Goal: Information Seeking & Learning: Check status

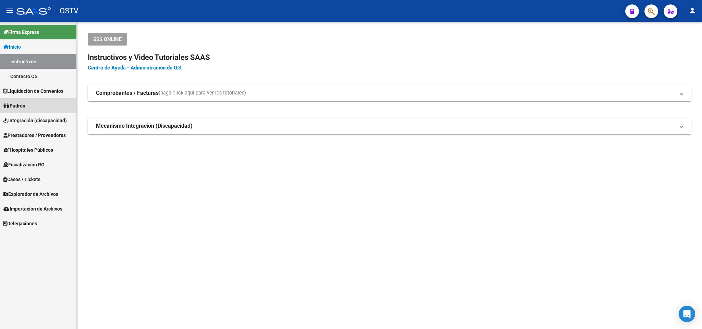
click at [45, 109] on link "Padrón" at bounding box center [38, 105] width 76 height 15
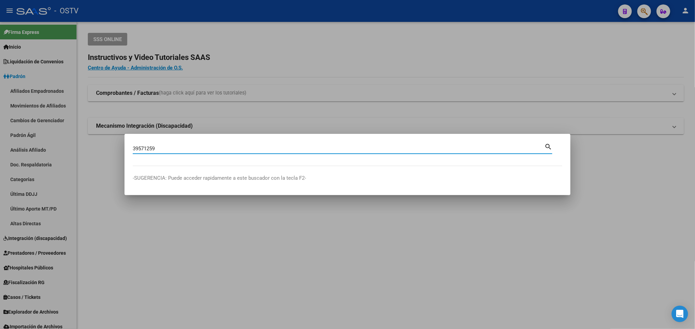
type input "39571259"
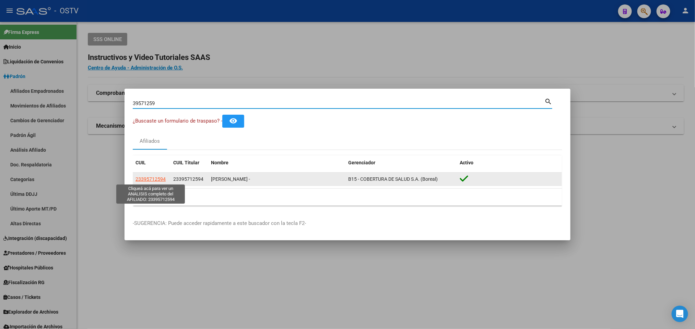
click at [148, 182] on span "23395712594" at bounding box center [150, 179] width 30 height 5
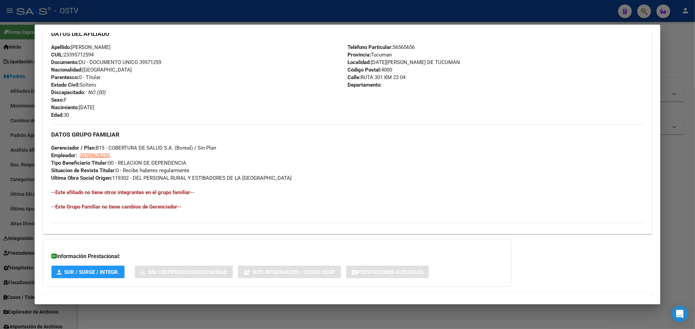
scroll to position [265, 0]
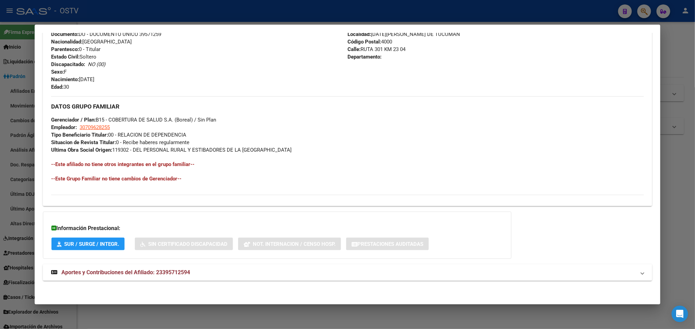
click at [148, 264] on div "DATOS PADRÓN ÁGIL: AILAN ROSA DANIELA - | ACTIVO | AFILIADO TITULAR Datos Perso…" at bounding box center [347, 41] width 609 height 496
click at [158, 273] on span "Aportes y Contribuciones del Afiliado: 23395712594" at bounding box center [125, 272] width 129 height 7
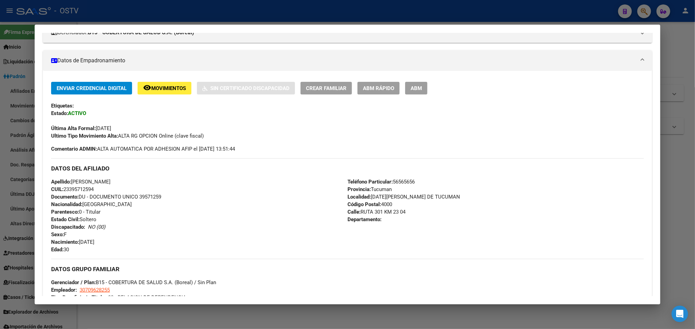
scroll to position [103, 0]
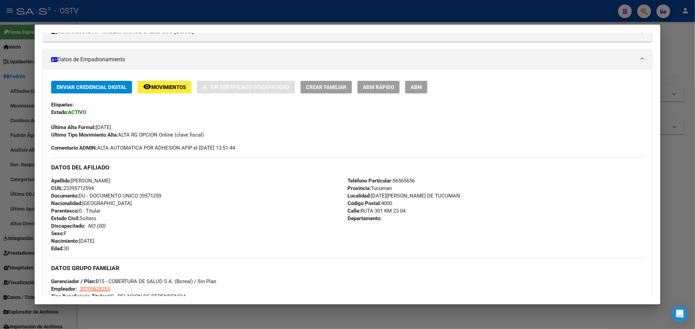
drag, startPoint x: 124, startPoint y: 179, endPoint x: 69, endPoint y: 179, distance: 54.9
click at [69, 179] on div "Apellido: ROSA DANIELA AILAN CUIL: 23395712594 Documento: DU - DOCUMENTO UNICO …" at bounding box center [199, 214] width 296 height 75
copy span "ROSA DANIELA AILAN"
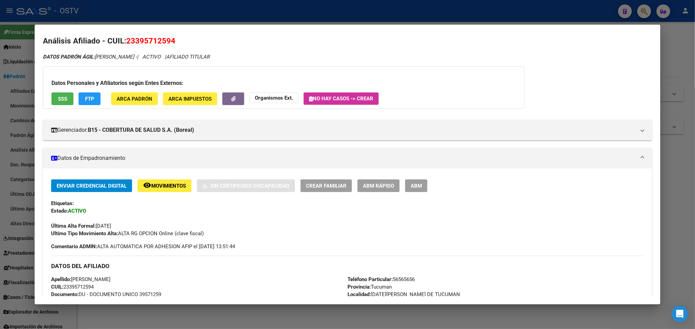
scroll to position [0, 0]
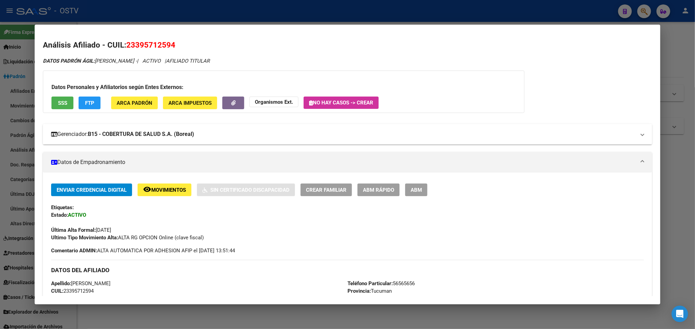
click at [264, 136] on mat-panel-title "Gerenciador: B15 - COBERTURA DE SALUD S.A. (Boreal)" at bounding box center [343, 134] width 584 height 8
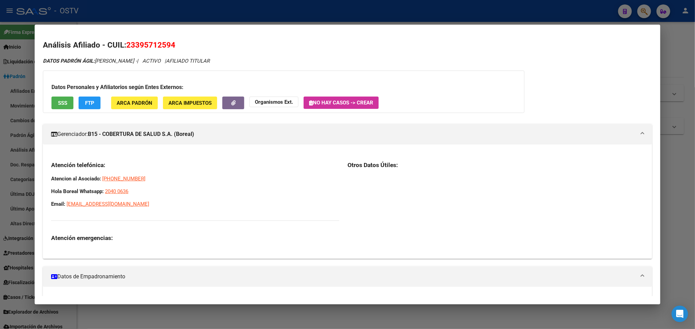
drag, startPoint x: 125, startPoint y: 206, endPoint x: 43, endPoint y: 180, distance: 85.5
click at [43, 180] on div "Atención telefónica: Atencion al Asociado: 0810-555-2673 Hola Boreal Whatsapp: …" at bounding box center [347, 205] width 609 height 98
copy div "Atencion al Asociado: 0810-555-2673 Hola Boreal Whatsapp: 2040 0636 Email: cont…"
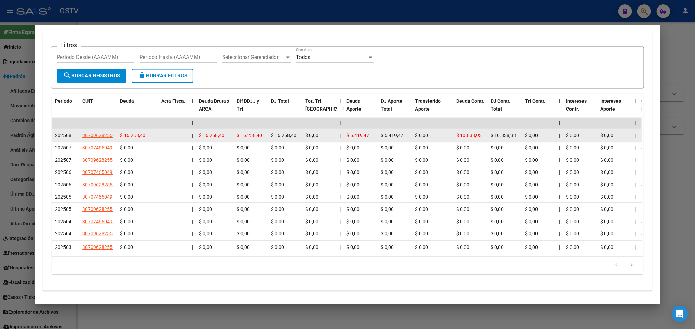
scroll to position [709, 0]
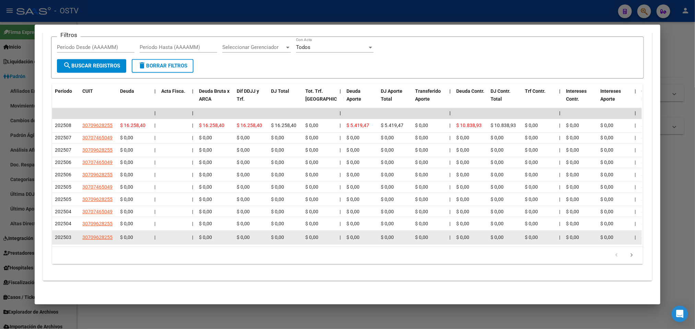
drag, startPoint x: 261, startPoint y: 237, endPoint x: 276, endPoint y: 237, distance: 15.1
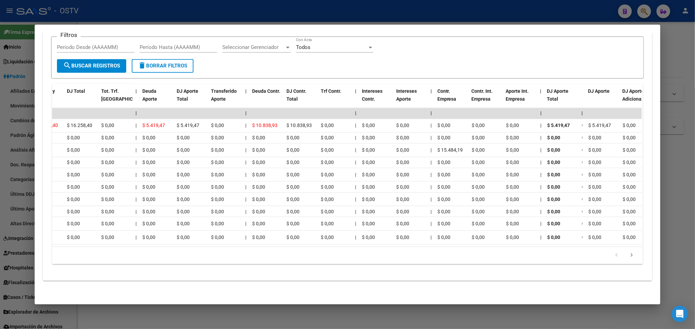
scroll to position [0, 0]
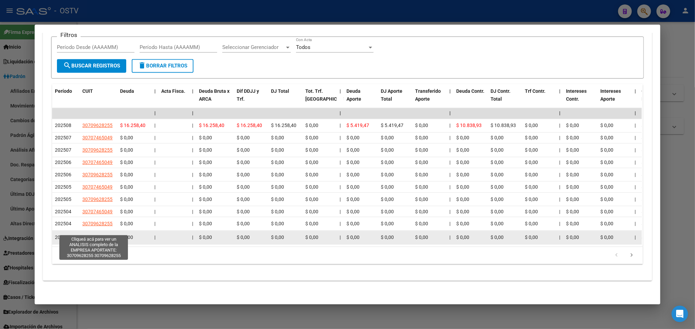
click at [89, 235] on span "30709628255" at bounding box center [97, 237] width 30 height 5
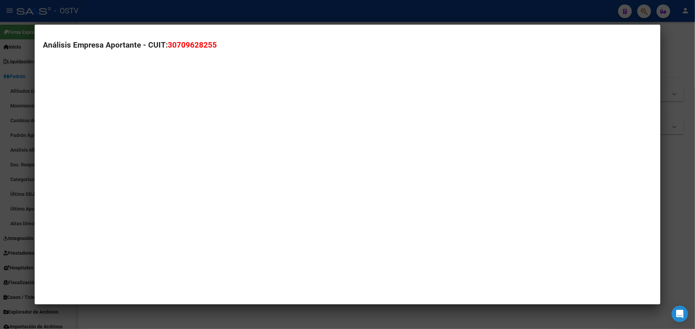
type textarea "30709628255"
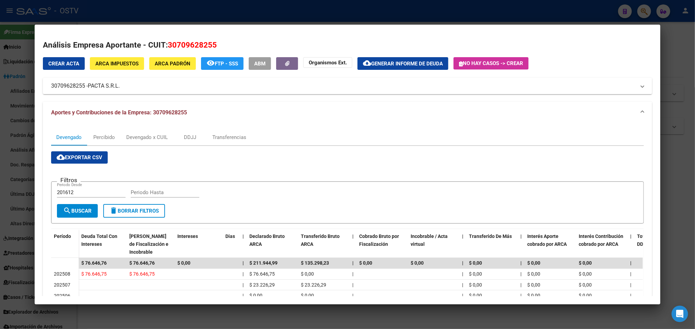
click at [0, 153] on div at bounding box center [347, 164] width 695 height 329
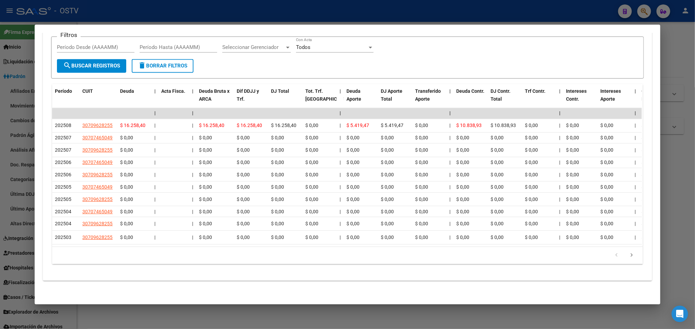
click at [0, 126] on div at bounding box center [347, 164] width 695 height 329
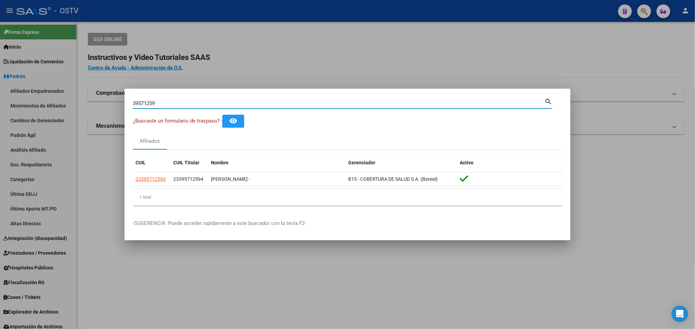
drag, startPoint x: 164, startPoint y: 106, endPoint x: 44, endPoint y: 116, distance: 119.7
click at [44, 116] on div "39571259 Buscar (apellido, dni, cuil, nro traspaso, cuit, obra social) search ¿…" at bounding box center [347, 164] width 695 height 329
type input "38465353"
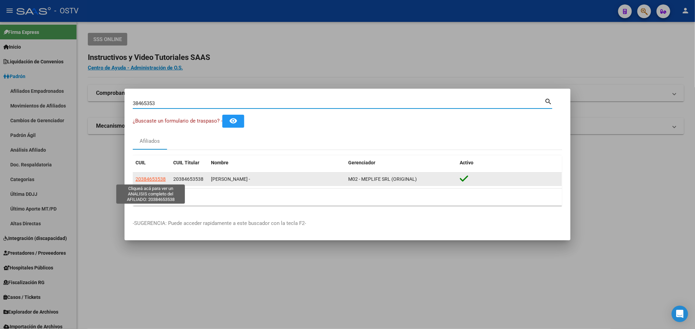
click at [148, 178] on span "20384653538" at bounding box center [150, 179] width 30 height 5
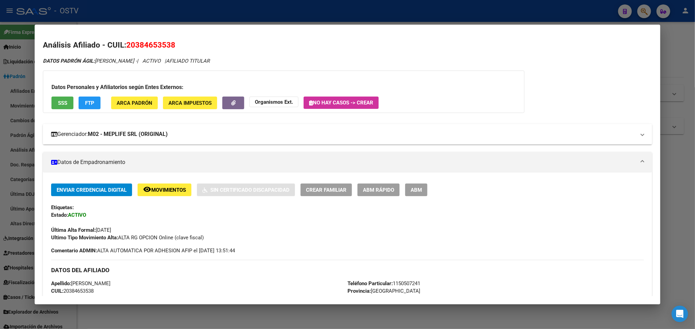
click at [126, 136] on strong "M02 - MEPLIFE SRL (ORIGINAL)" at bounding box center [128, 134] width 80 height 8
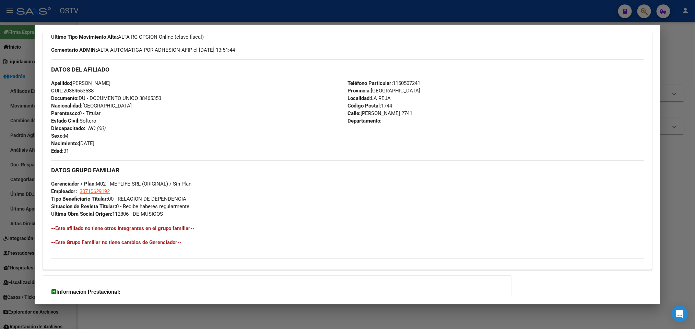
scroll to position [405, 0]
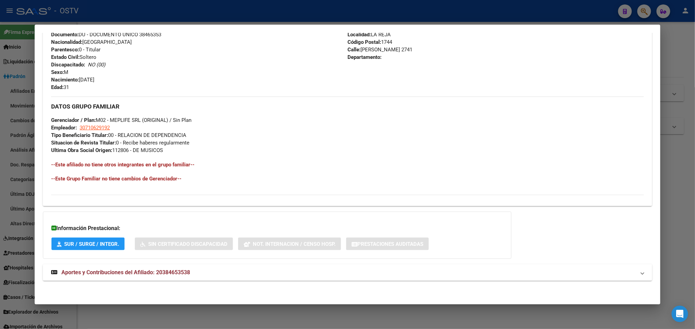
click at [168, 267] on mat-expansion-panel-header "Aportes y Contribuciones del Afiliado: 20384653538" at bounding box center [347, 273] width 609 height 16
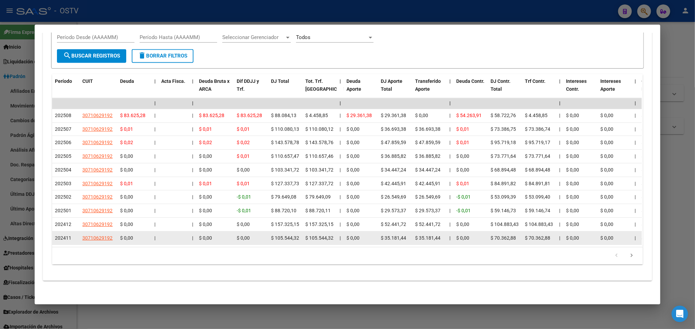
scroll to position [692, 0]
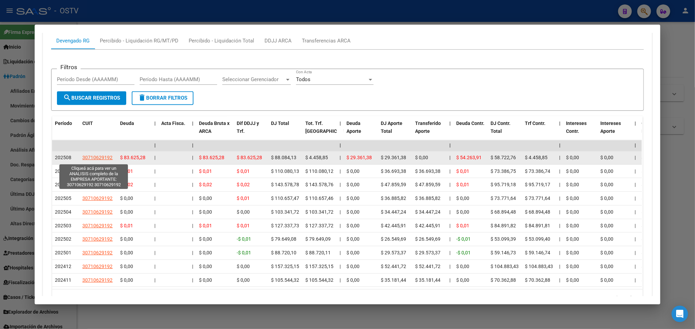
click at [101, 159] on span "30710629192" at bounding box center [97, 157] width 30 height 5
type textarea "30710629192"
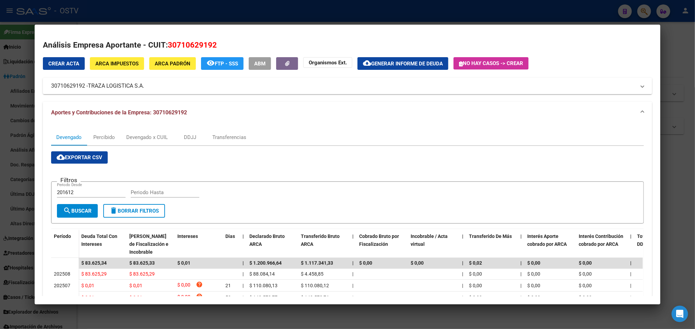
click at [0, 178] on div at bounding box center [347, 164] width 695 height 329
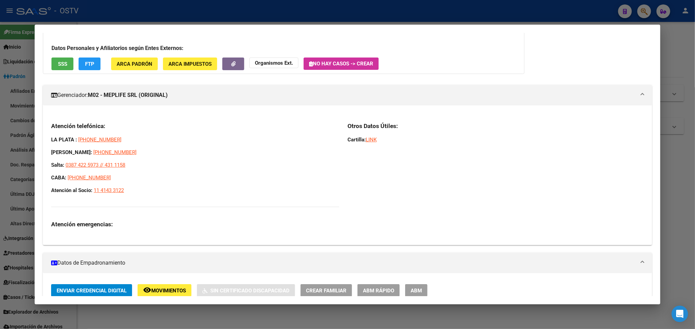
scroll to position [0, 0]
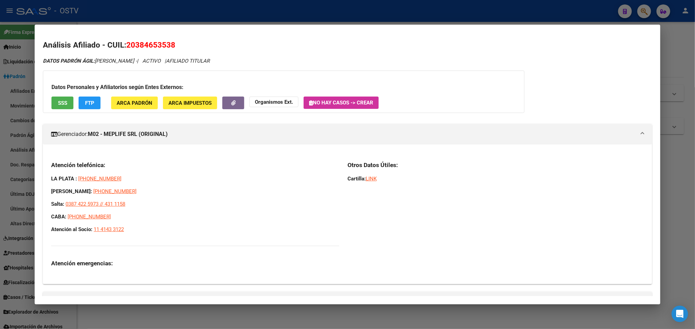
click at [0, 111] on div at bounding box center [347, 164] width 695 height 329
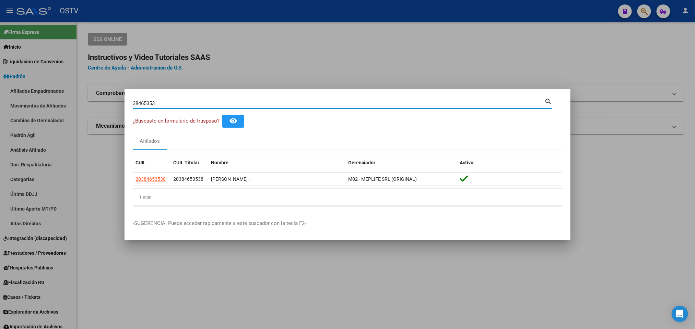
drag, startPoint x: 168, startPoint y: 104, endPoint x: 30, endPoint y: 99, distance: 137.9
click at [45, 99] on div "38465353 Buscar (apellido, dni, cuil, nro traspaso, cuit, obra social) search ¿…" at bounding box center [347, 164] width 695 height 329
paste input "9571259"
type input "39571259"
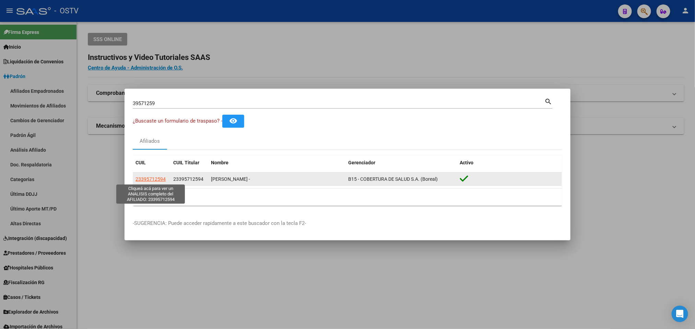
click at [159, 180] on span "23395712594" at bounding box center [150, 179] width 30 height 5
type textarea "23395712594"
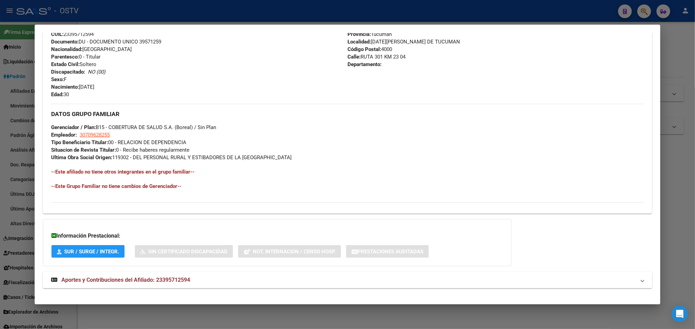
scroll to position [265, 0]
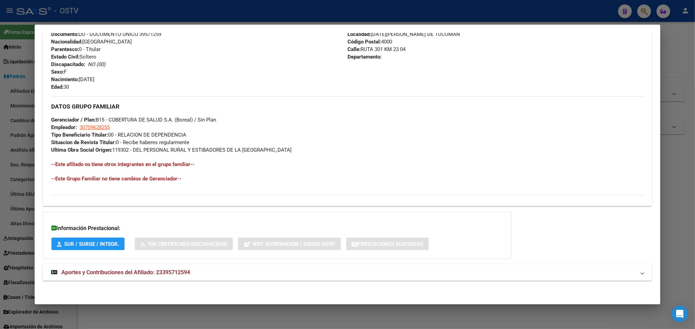
click at [159, 272] on span "Aportes y Contribuciones del Afiliado: 23395712594" at bounding box center [125, 272] width 129 height 7
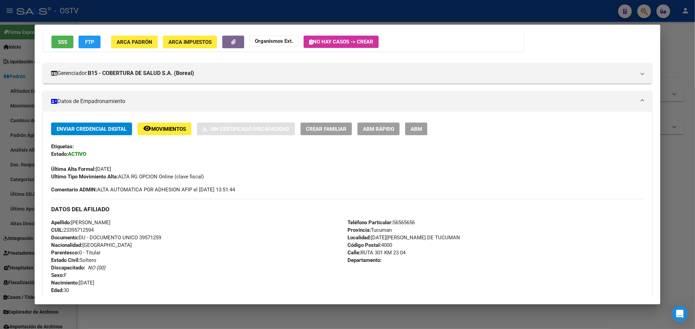
scroll to position [51, 0]
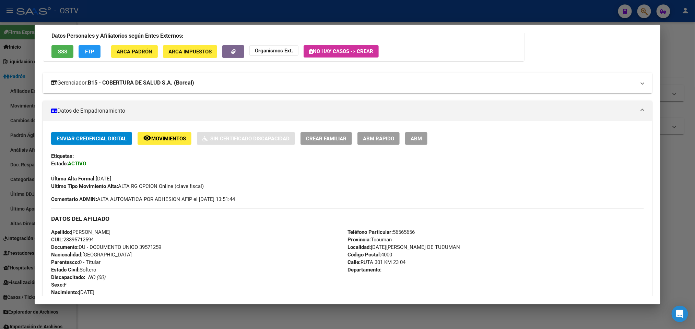
click at [167, 80] on strong "B15 - COBERTURA DE SALUD S.A. (Boreal)" at bounding box center [141, 83] width 106 height 8
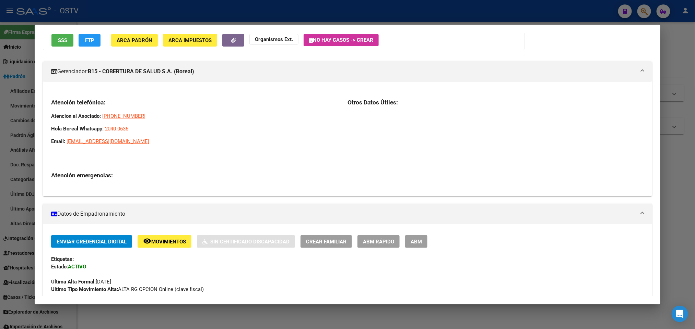
scroll to position [0, 0]
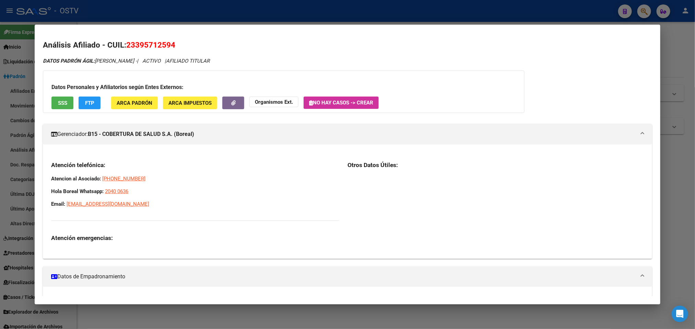
click at [224, 17] on div at bounding box center [347, 164] width 695 height 329
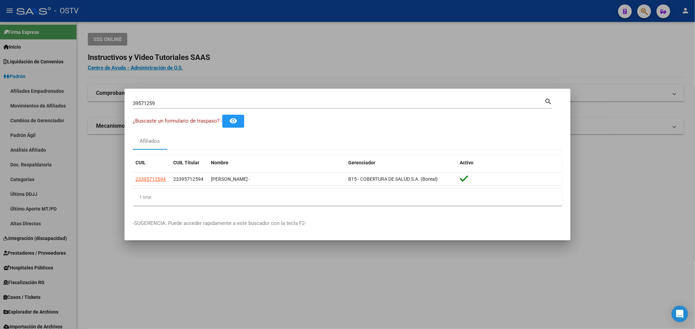
drag, startPoint x: 170, startPoint y: 100, endPoint x: 27, endPoint y: 102, distance: 143.0
click at [28, 102] on div "39571259 Buscar (apellido, dni, cuil, nro traspaso, cuit, obra social) search ¿…" at bounding box center [347, 164] width 695 height 329
click at [163, 102] on input "39571259" at bounding box center [338, 103] width 411 height 6
type input "3"
type input "41259177"
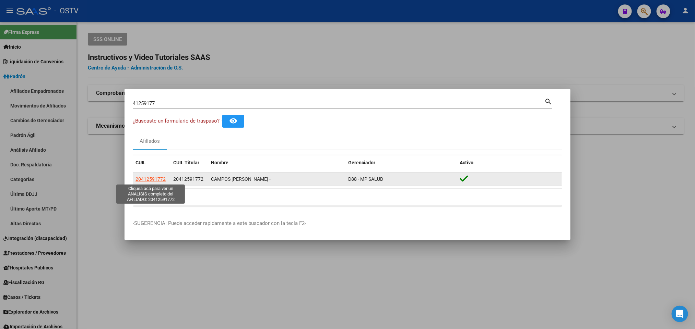
click at [153, 178] on span "20412591772" at bounding box center [150, 179] width 30 height 5
type textarea "20412591772"
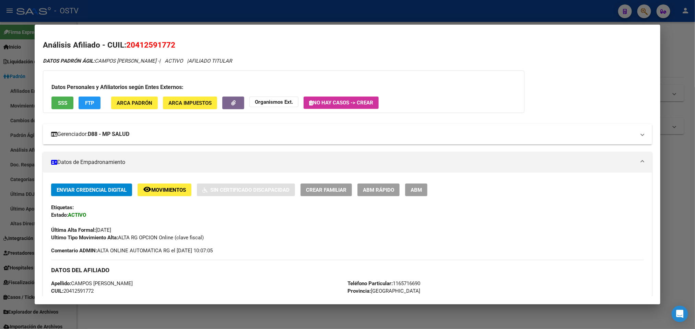
click at [129, 134] on strong "D88 - MP SALUD" at bounding box center [108, 134] width 41 height 8
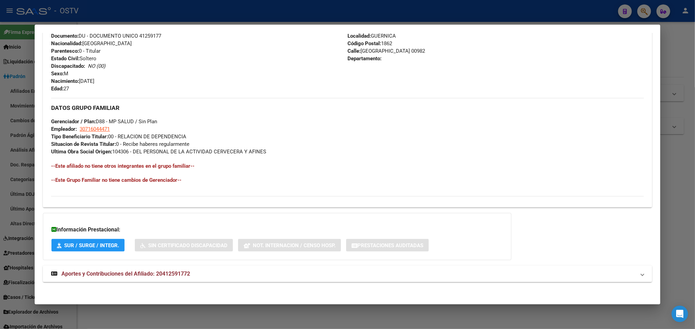
scroll to position [380, 0]
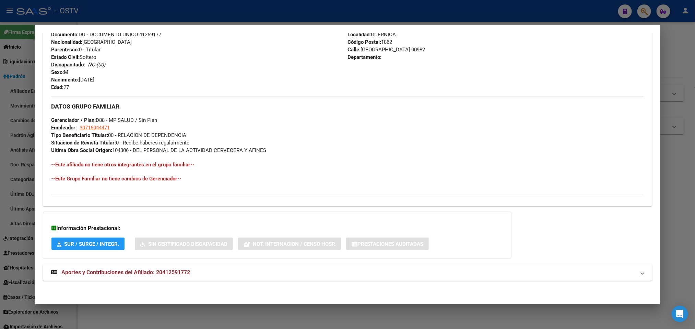
click at [156, 272] on span "Aportes y Contribuciones del Afiliado: 20412591772" at bounding box center [125, 272] width 129 height 7
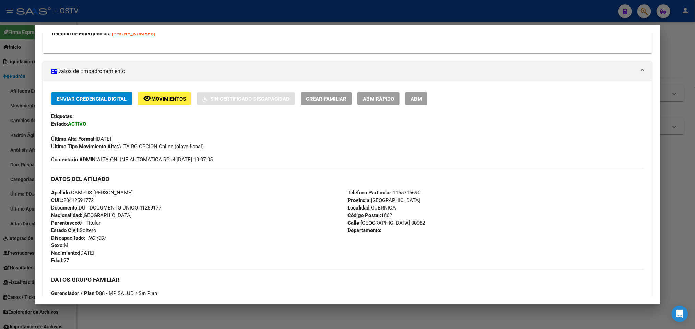
scroll to position [51, 0]
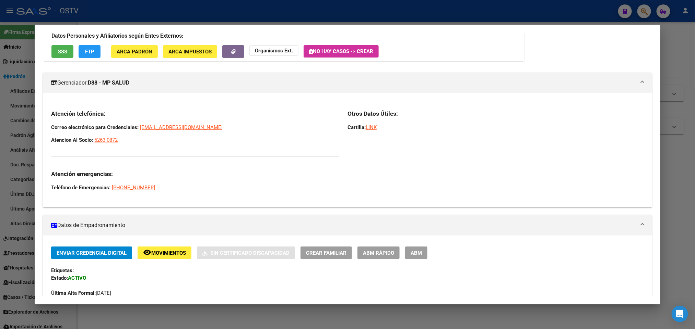
click at [191, 86] on mat-panel-title "Gerenciador: D88 - MP SALUD" at bounding box center [343, 83] width 584 height 8
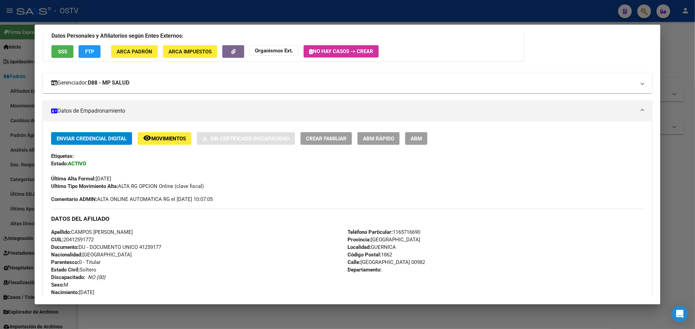
click at [166, 92] on mat-expansion-panel-header "Gerenciador: D88 - MP SALUD" at bounding box center [347, 83] width 609 height 21
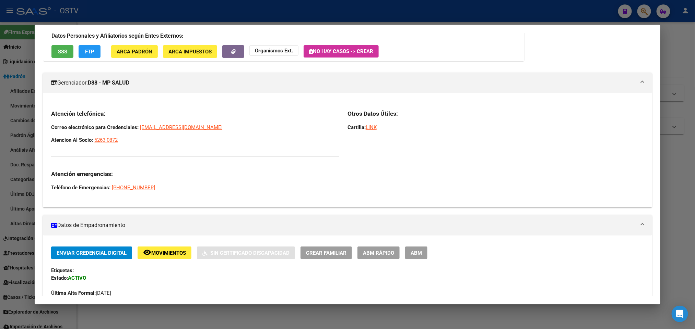
click at [0, 200] on div at bounding box center [347, 164] width 695 height 329
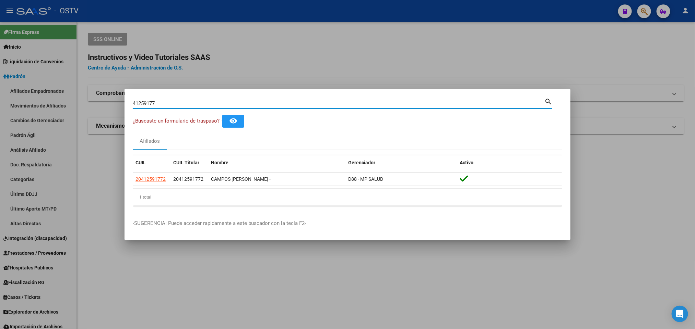
drag, startPoint x: 174, startPoint y: 105, endPoint x: 0, endPoint y: 153, distance: 180.4
click at [0, 153] on div "41259177 Buscar (apellido, dni, cuil, nro traspaso, cuit, obra social) search ¿…" at bounding box center [347, 164] width 695 height 329
paste input "29313846"
type input "29313846"
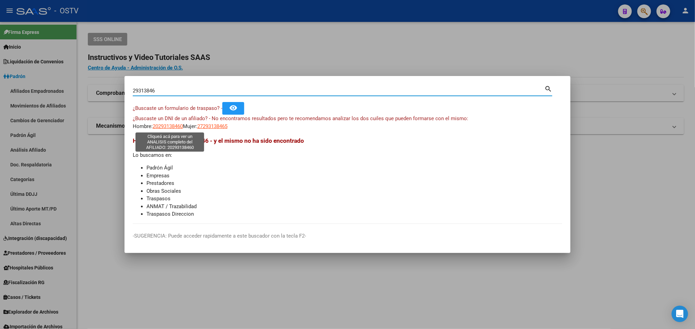
click at [166, 126] on span "20293138460" at bounding box center [168, 126] width 30 height 6
type textarea "20293138460"
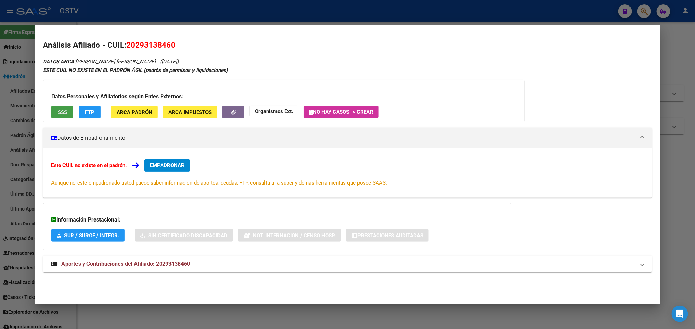
click at [59, 112] on span "SSS" at bounding box center [62, 112] width 9 height 6
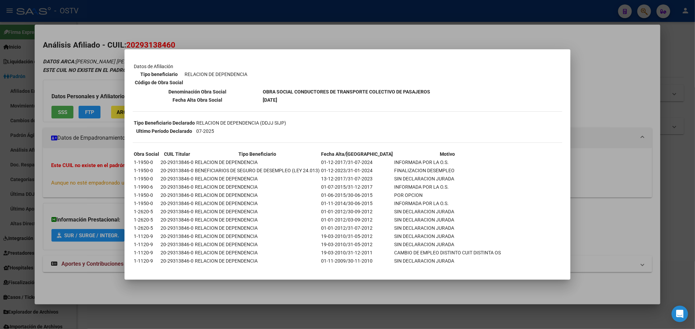
scroll to position [101, 0]
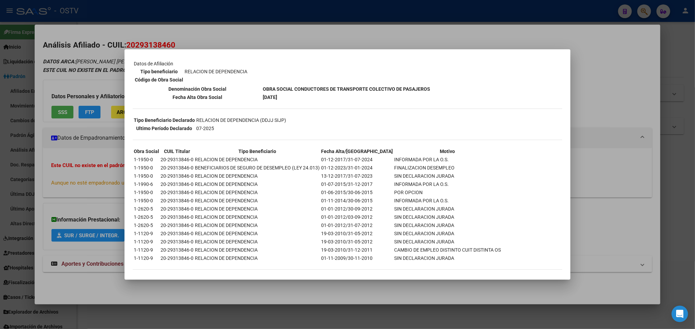
click at [615, 95] on div at bounding box center [347, 164] width 695 height 329
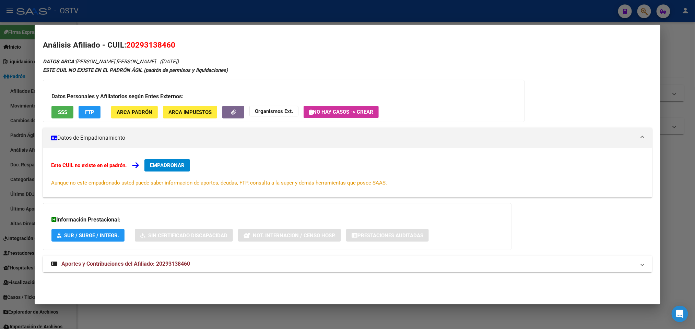
click at [164, 259] on mat-expansion-panel-header "Aportes y Contribuciones del Afiliado: 20293138460" at bounding box center [347, 264] width 609 height 16
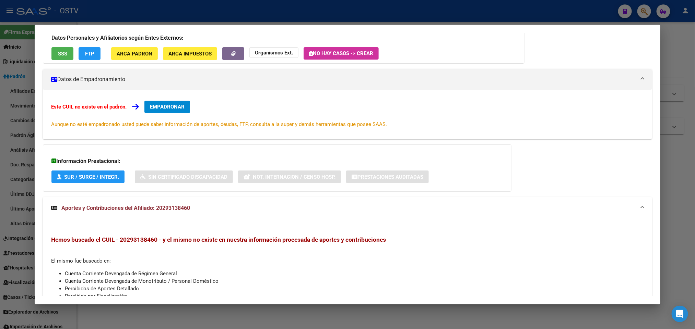
scroll to position [0, 0]
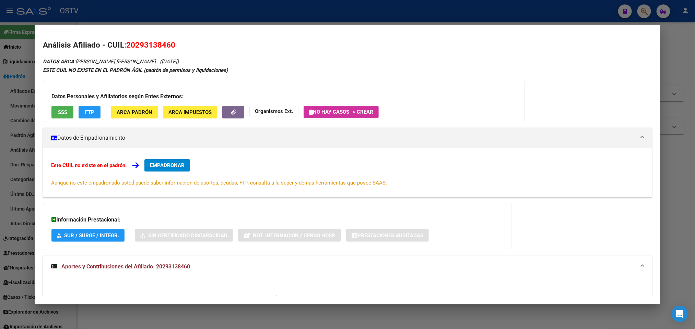
click at [210, 22] on div at bounding box center [347, 164] width 695 height 329
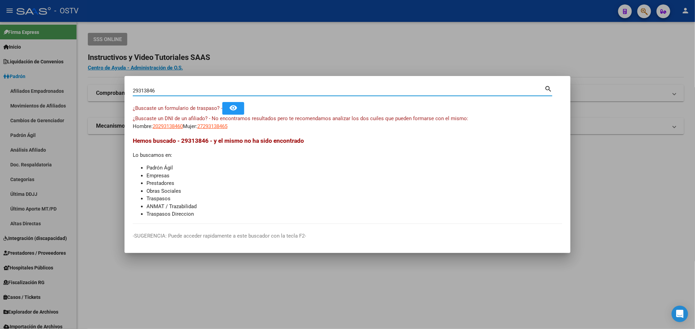
drag, startPoint x: 164, startPoint y: 87, endPoint x: 0, endPoint y: 119, distance: 166.5
click at [0, 119] on div "29313846 Buscar (apellido, dni, cuil, nro traspaso, cuit, obra social) search ¿…" at bounding box center [347, 164] width 695 height 329
paste input "41259177"
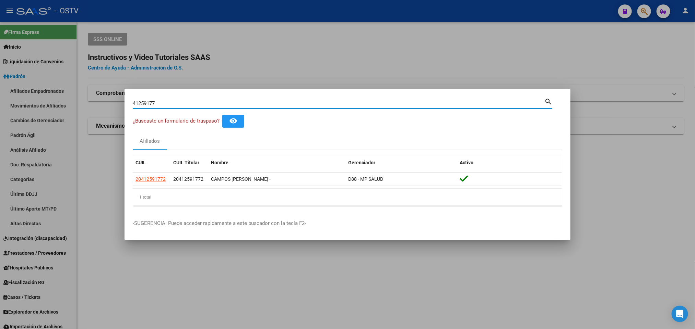
drag, startPoint x: 158, startPoint y: 102, endPoint x: 0, endPoint y: 115, distance: 158.9
click at [3, 119] on div "41259177 Buscar (apellido, dni, cuil, nro traspaso, cuit, obra social) search ¿…" at bounding box center [347, 164] width 695 height 329
paste input "22736358"
type input "22736358"
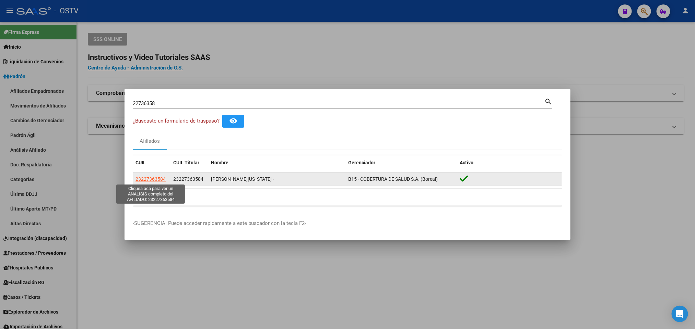
click at [150, 180] on span "23227363584" at bounding box center [150, 179] width 30 height 5
type textarea "23227363584"
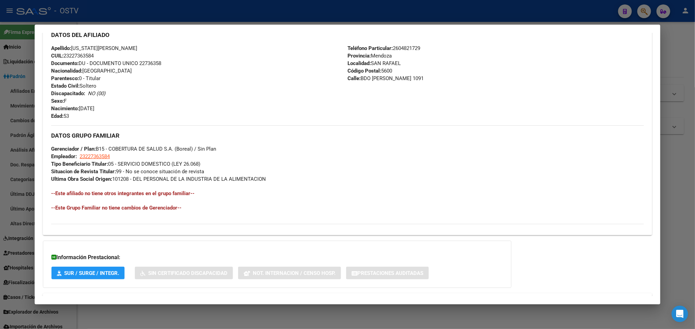
scroll to position [265, 0]
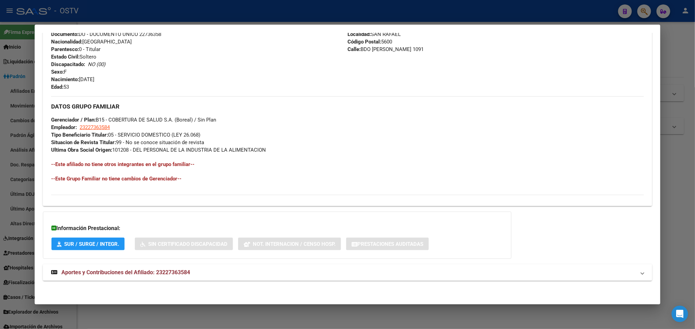
click at [165, 269] on strong "Aportes y Contribuciones del Afiliado: 23227363584" at bounding box center [120, 273] width 139 height 8
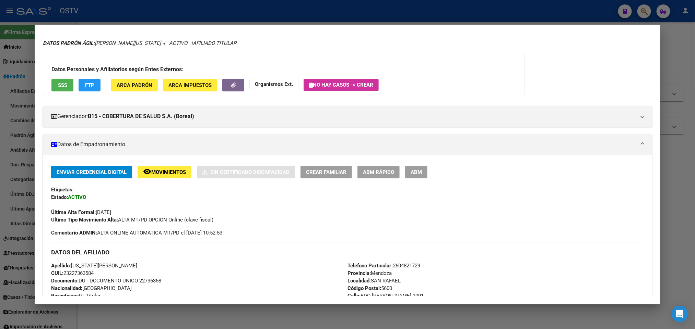
scroll to position [0, 0]
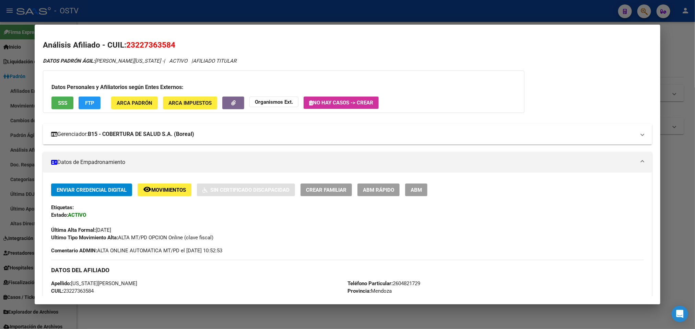
click at [156, 141] on mat-expansion-panel-header "Gerenciador: B15 - COBERTURA DE SALUD S.A. (Boreal)" at bounding box center [347, 134] width 609 height 21
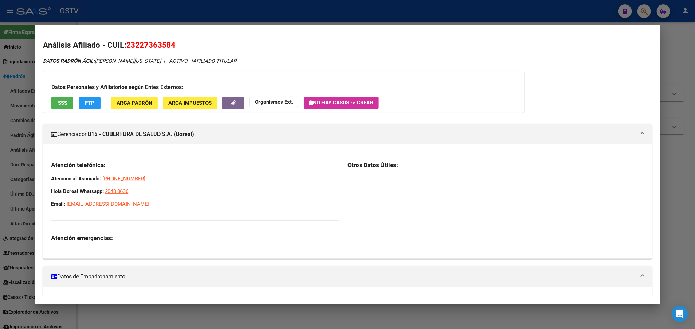
drag, startPoint x: 132, startPoint y: 207, endPoint x: 35, endPoint y: 178, distance: 101.0
click at [35, 178] on mat-dialog-content "Análisis Afiliado - CUIL: 23227363584 DATOS PADRÓN ÁGIL: ARANDA VIRGINIA ELIZAB…" at bounding box center [347, 165] width 625 height 264
copy div "Atencion al Asociado: 0810-555-2673 Hola Boreal Whatsapp: 2040 0636 Email: cont…"
click at [222, 136] on mat-panel-title "Gerenciador: B15 - COBERTURA DE SALUD S.A. (Boreal)" at bounding box center [343, 134] width 584 height 8
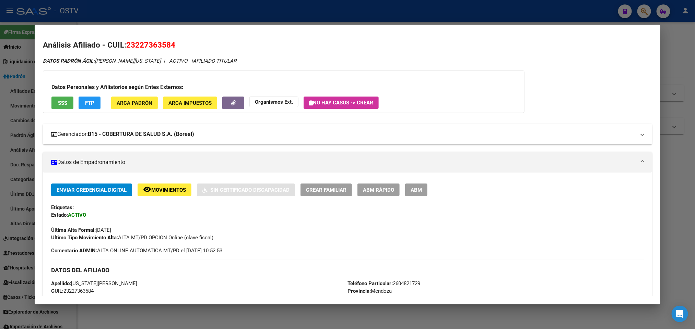
click at [232, 133] on mat-panel-title "Gerenciador: B15 - COBERTURA DE SALUD S.A. (Boreal)" at bounding box center [343, 134] width 584 height 8
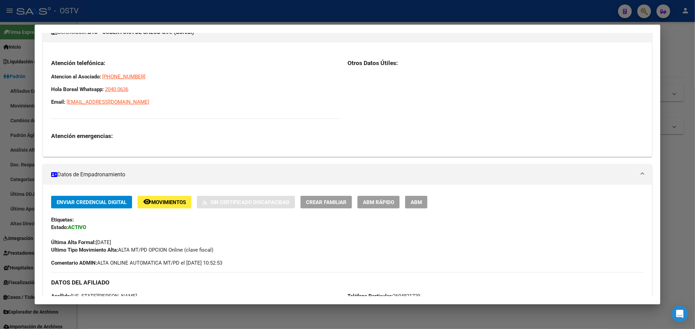
scroll to position [103, 0]
click at [0, 116] on div at bounding box center [347, 164] width 695 height 329
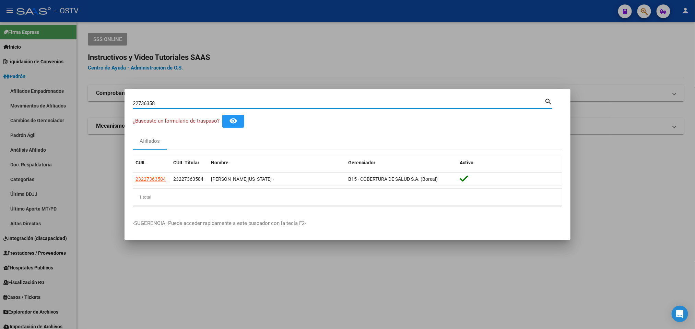
drag, startPoint x: 161, startPoint y: 105, endPoint x: 14, endPoint y: 95, distance: 146.7
click at [14, 95] on div "22736358 Buscar (apellido, dni, cuil, nro traspaso, cuit, obra social) search ¿…" at bounding box center [347, 164] width 695 height 329
type input "56801372"
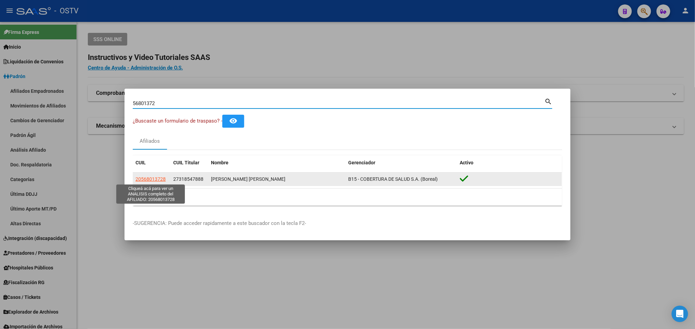
click at [157, 178] on span "20568013728" at bounding box center [150, 179] width 30 height 5
type textarea "20568013728"
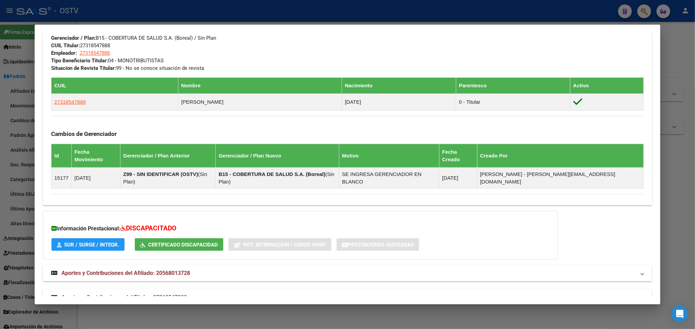
scroll to position [330, 0]
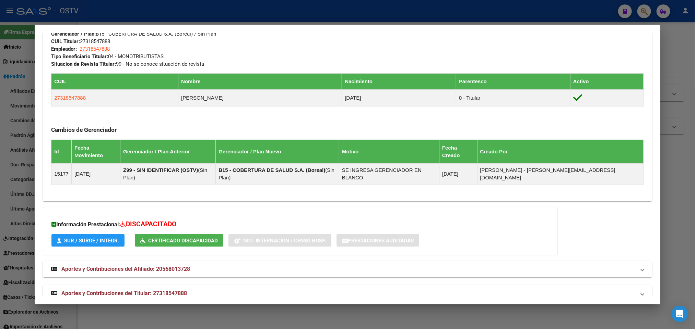
click at [167, 290] on span "Aportes y Contribuciones del Titular: 27318547888" at bounding box center [123, 293] width 125 height 7
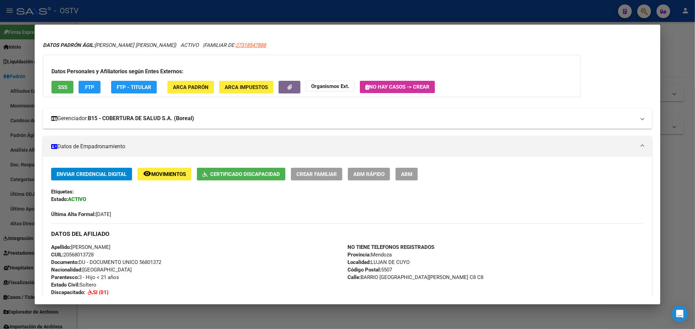
scroll to position [0, 0]
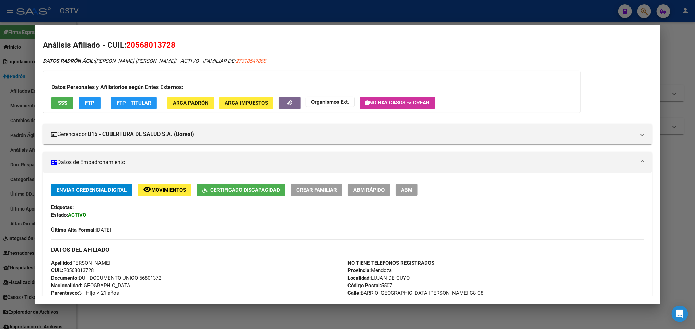
click at [418, 161] on mat-panel-title "Datos de Empadronamiento" at bounding box center [343, 162] width 584 height 8
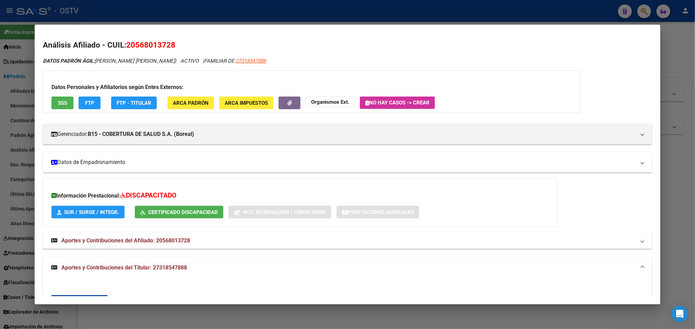
click at [418, 161] on mat-panel-title "Datos de Empadronamiento" at bounding box center [343, 162] width 584 height 8
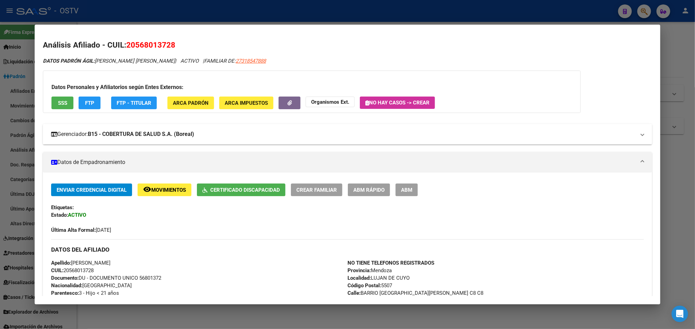
click at [382, 130] on mat-panel-title "Gerenciador: B15 - COBERTURA DE SALUD S.A. (Boreal)" at bounding box center [343, 134] width 584 height 8
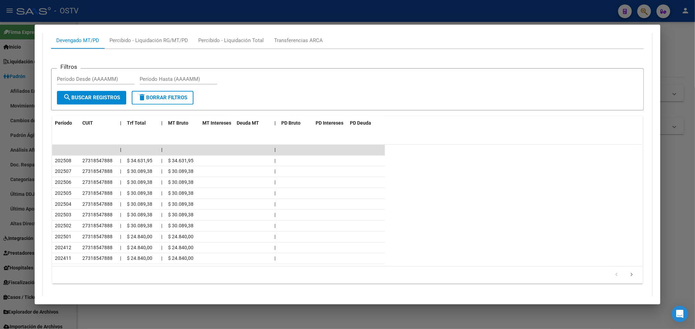
scroll to position [755, 0]
click at [627, 271] on icon "go to next page" at bounding box center [631, 275] width 9 height 8
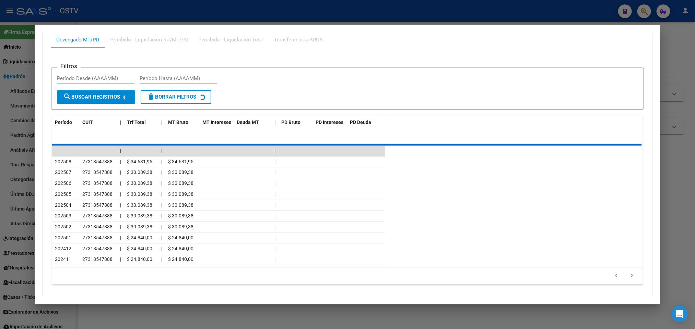
scroll to position [688, 0]
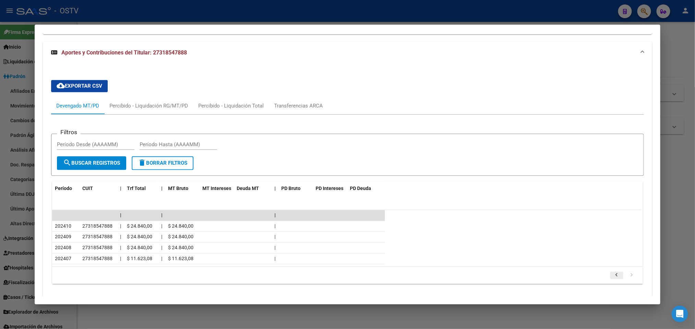
click at [615, 273] on icon "go to previous page" at bounding box center [616, 277] width 9 height 8
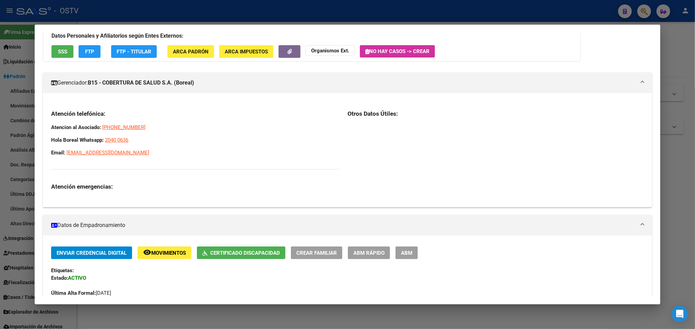
scroll to position [0, 0]
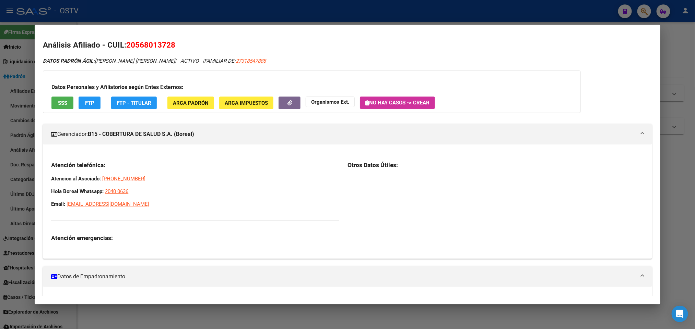
click at [0, 124] on div at bounding box center [347, 164] width 695 height 329
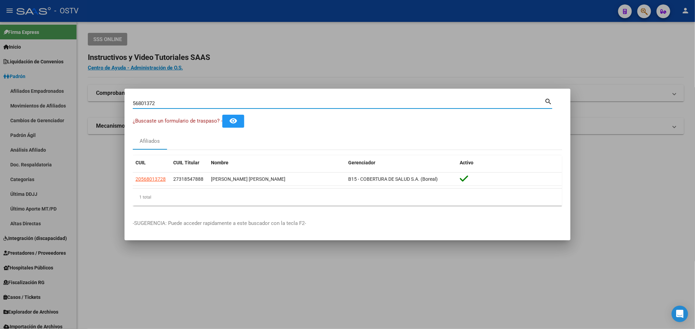
drag, startPoint x: 173, startPoint y: 103, endPoint x: 0, endPoint y: 140, distance: 177.0
click at [0, 138] on div "56801372 Buscar (apellido, dni, cuil, nro traspaso, cuit, obra social) search ¿…" at bounding box center [347, 164] width 695 height 329
paste input "47185557"
type input "47185557"
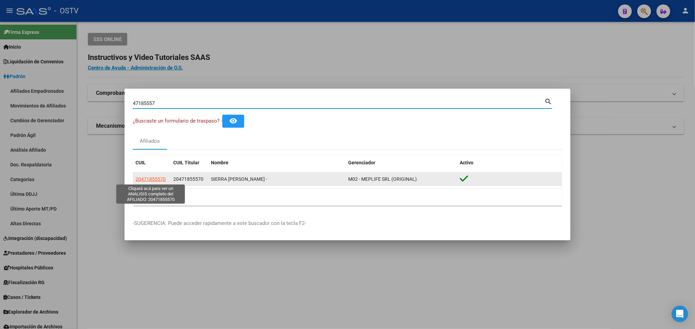
click at [159, 178] on span "20471855570" at bounding box center [150, 179] width 30 height 5
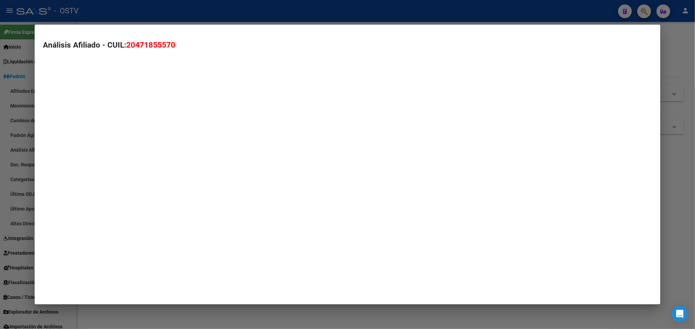
type textarea "20471855570"
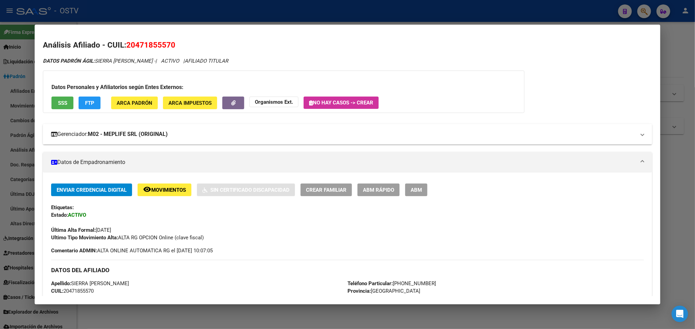
click at [136, 141] on mat-expansion-panel-header "Gerenciador: M02 - MEPLIFE SRL (ORIGINAL)" at bounding box center [347, 134] width 609 height 21
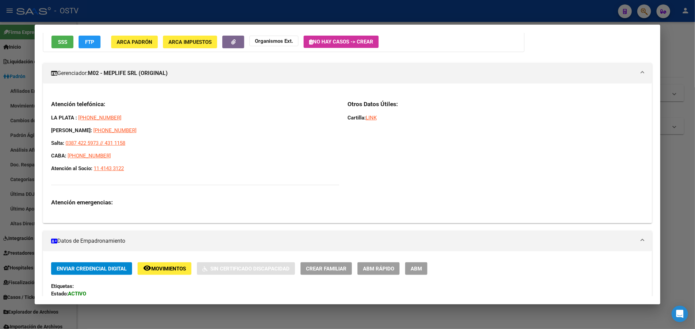
scroll to position [45, 0]
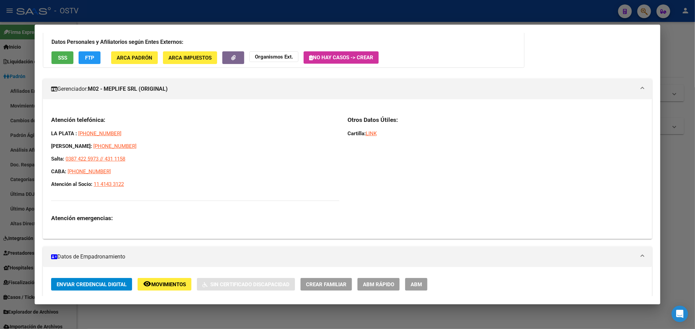
drag, startPoint x: 134, startPoint y: 185, endPoint x: 39, endPoint y: 171, distance: 95.4
click at [43, 171] on div "Atención telefónica: LA PLATA : 221 6769380 MAR DEL PLATA: 2234 95-2907 Salta: …" at bounding box center [347, 171] width 609 height 123
copy div "CABA: 0800-444-0418 Atención al Socio: 11 4143 3122"
click at [0, 71] on div at bounding box center [347, 164] width 695 height 329
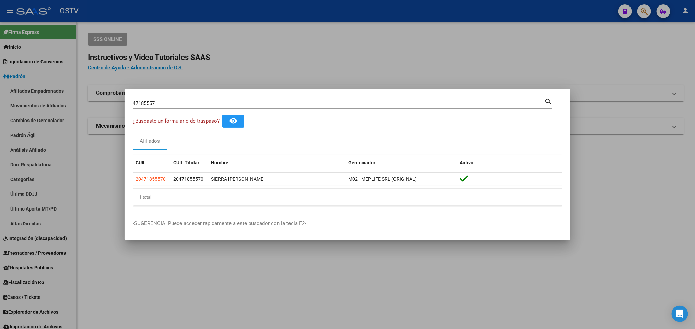
click at [71, 178] on div at bounding box center [347, 164] width 695 height 329
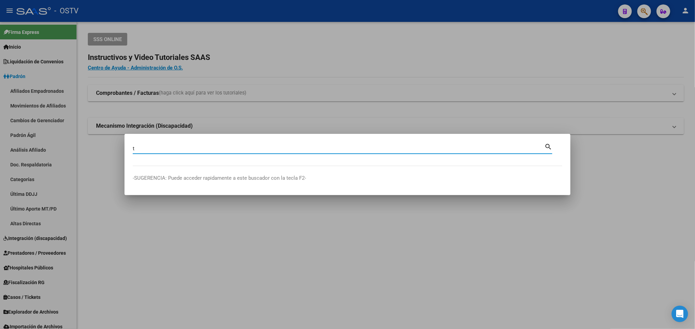
type input "t"
type input "31854788"
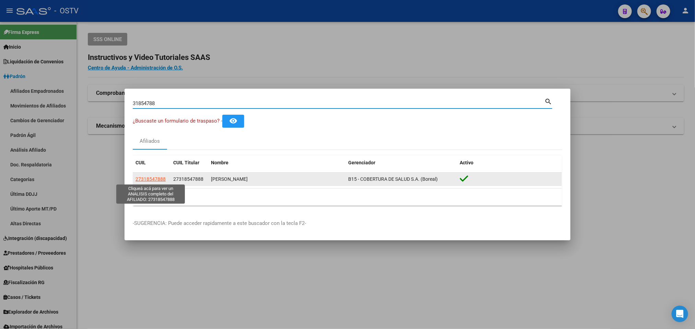
click at [152, 181] on span "27318547888" at bounding box center [150, 179] width 30 height 5
type textarea "27318547888"
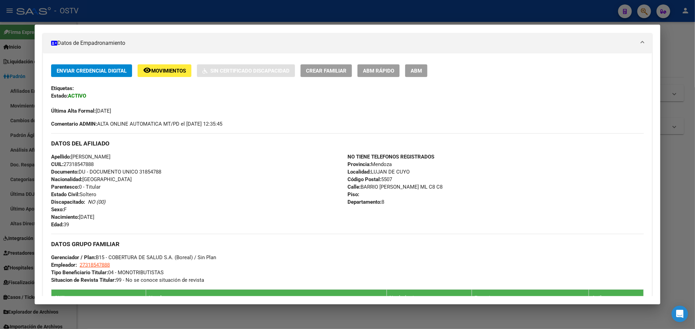
scroll to position [103, 0]
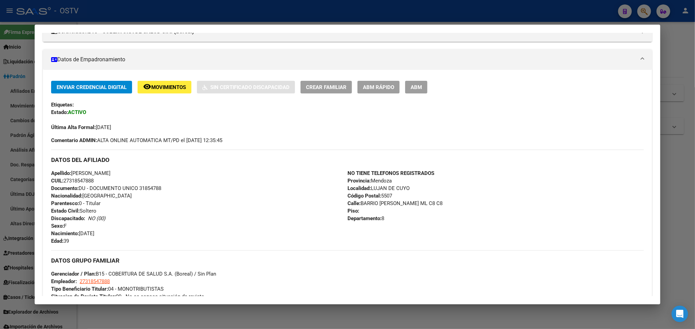
drag, startPoint x: 89, startPoint y: 242, endPoint x: 50, endPoint y: 205, distance: 54.3
click at [51, 205] on div "Apellido: VERONICA DANIELA TORRES CUIL: 27318547888 Documento: DU - DOCUMENTO U…" at bounding box center [199, 207] width 296 height 75
click at [119, 197] on div "Apellido: VERONICA DANIELA TORRES CUIL: 27318547888 Documento: DU - DOCUMENTO U…" at bounding box center [199, 207] width 296 height 75
drag, startPoint x: 103, startPoint y: 204, endPoint x: 46, endPoint y: 173, distance: 64.7
click at [46, 173] on div "Enviar Credencial Digital remove_red_eye Movimientos Sin Certificado Discapacid…" at bounding box center [347, 255] width 609 height 348
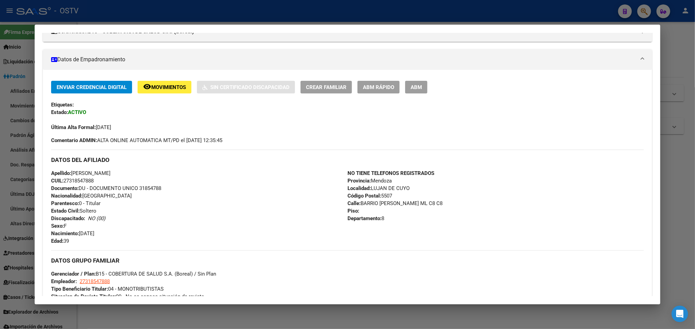
click at [104, 203] on div "Apellido: VERONICA DANIELA TORRES CUIL: 27318547888 Documento: DU - DOCUMENTO U…" at bounding box center [199, 207] width 296 height 75
drag, startPoint x: 103, startPoint y: 203, endPoint x: 52, endPoint y: 158, distance: 68.5
click at [52, 158] on div "DATOS DEL AFILIADO Apellido: VERONICA DANIELA TORRES CUIL: 27318547888 Document…" at bounding box center [347, 197] width 592 height 95
click at [0, 138] on div at bounding box center [347, 164] width 695 height 329
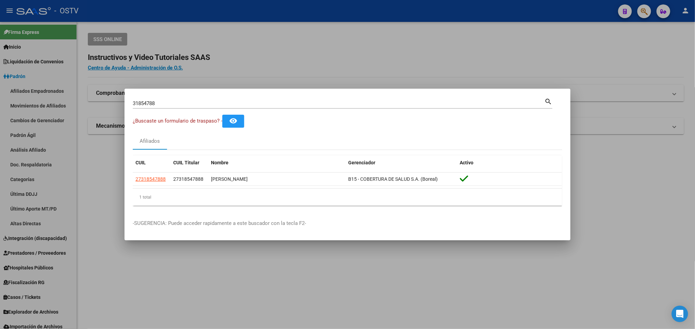
click at [109, 147] on div at bounding box center [347, 164] width 695 height 329
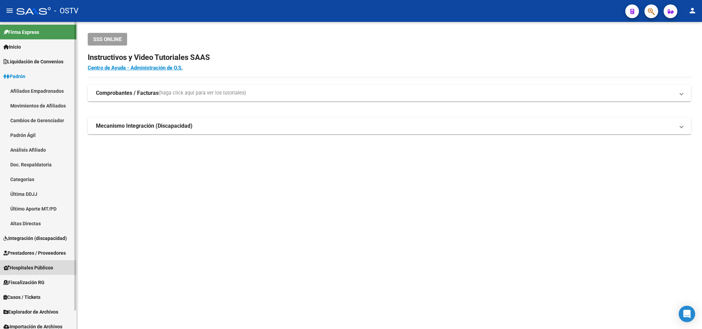
click at [43, 264] on span "Hospitales Públicos" at bounding box center [28, 268] width 50 height 8
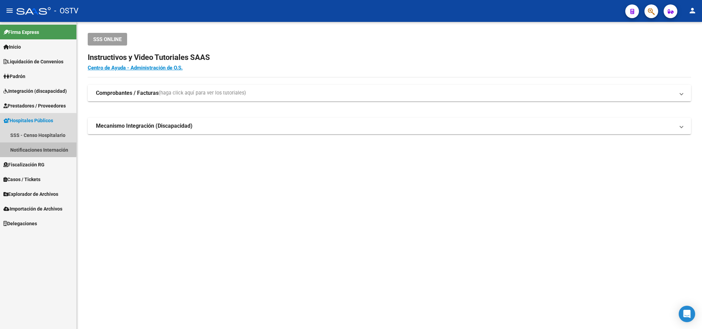
click at [33, 144] on link "Notificaciones Internación" at bounding box center [38, 150] width 76 height 15
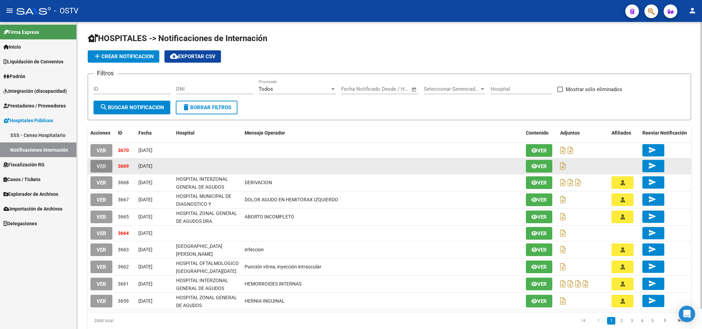
click at [102, 167] on span "VER" at bounding box center [102, 167] width 10 height 6
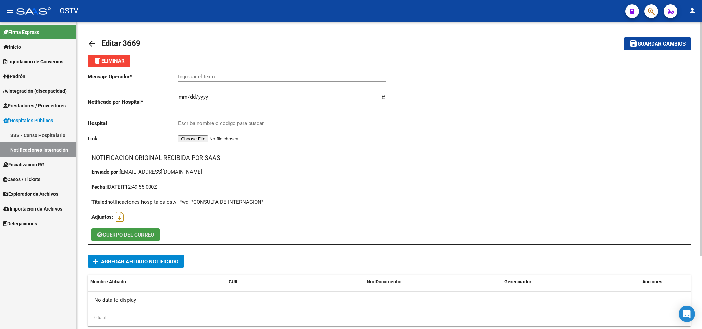
click at [131, 232] on span "CUERPO DEL CORREO" at bounding box center [128, 235] width 51 height 6
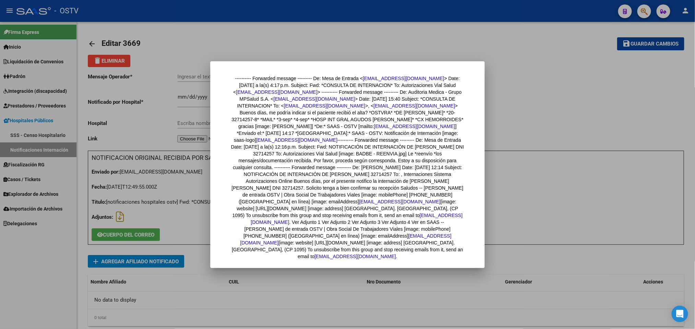
click at [348, 154] on div "---------- Forwarded message --------- De: Mesa de Entrada < mesadeentrada@vial…" at bounding box center [347, 167] width 233 height 185
copy div "32714257"
click at [623, 156] on div at bounding box center [347, 164] width 695 height 329
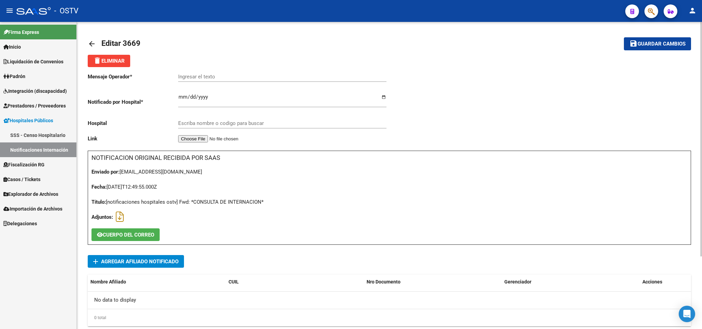
click at [161, 252] on div "Mensaje Operador * Ingresar el texto Notificado por Hospital * 2025-09-09 Ingre…" at bounding box center [390, 237] width 604 height 340
click at [166, 259] on span "Agregar Afiliado Notificado" at bounding box center [139, 262] width 77 height 6
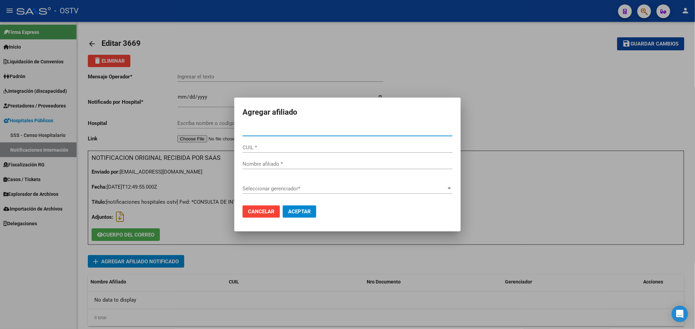
type input "32714257"
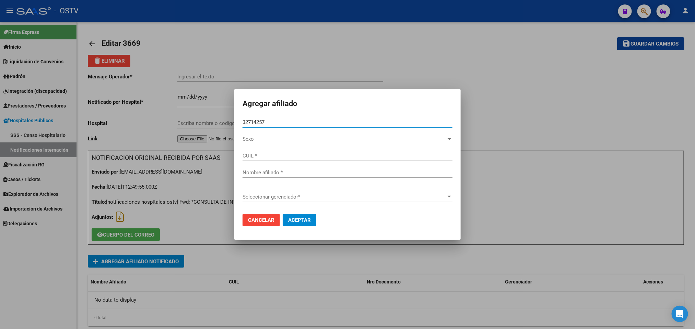
type input "20327142578"
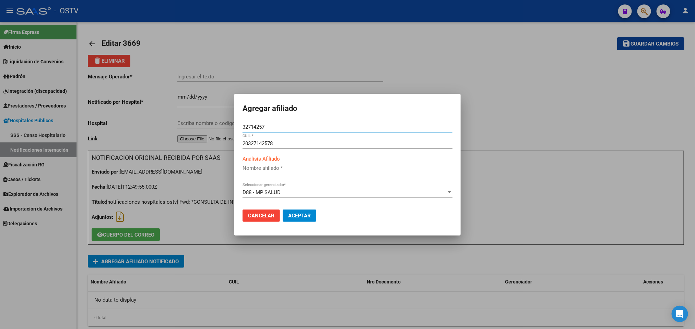
type input "DE PAOLA ENRIQUE JUAN IGNACIO"
type input "32714257"
click at [304, 213] on span "Aceptar" at bounding box center [299, 216] width 23 height 6
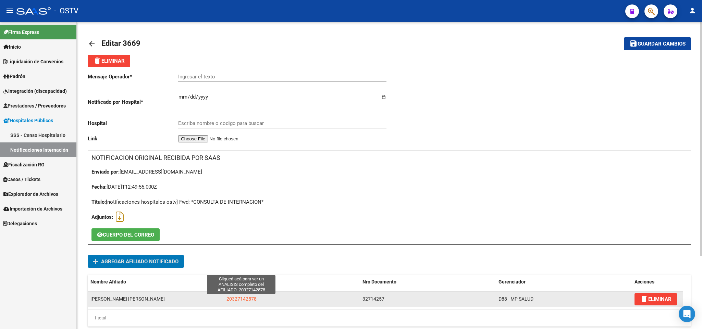
click at [243, 298] on span "20327142578" at bounding box center [242, 299] width 30 height 5
type textarea "20327142578"
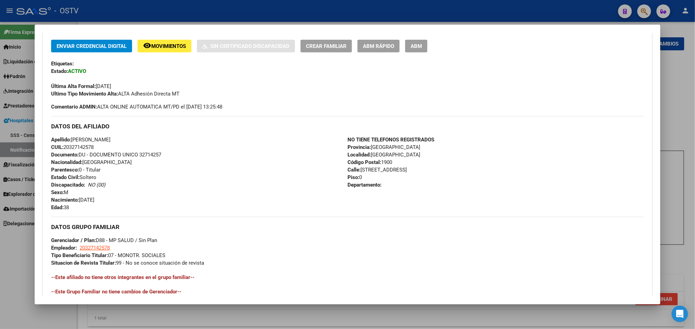
scroll to position [206, 0]
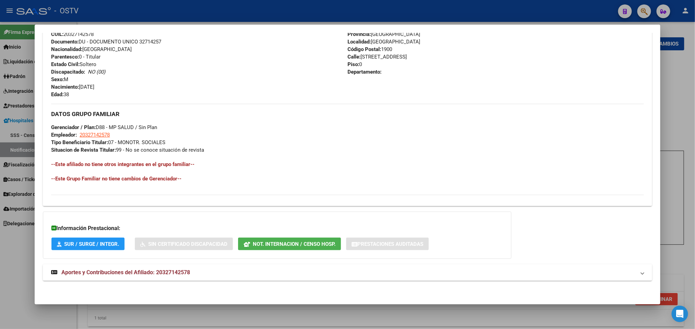
click at [125, 275] on span "Aportes y Contribuciones del Afiliado: 20327142578" at bounding box center [125, 272] width 129 height 7
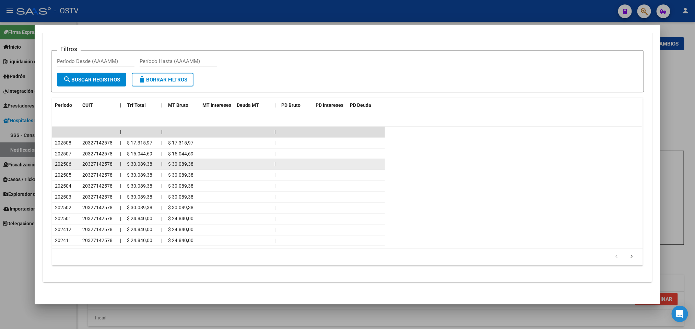
scroll to position [568, 0]
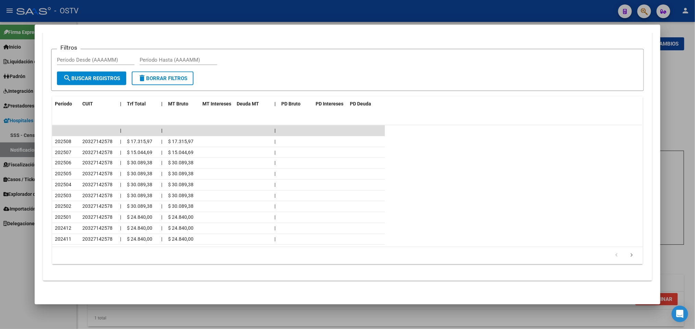
click at [20, 278] on div at bounding box center [347, 164] width 695 height 329
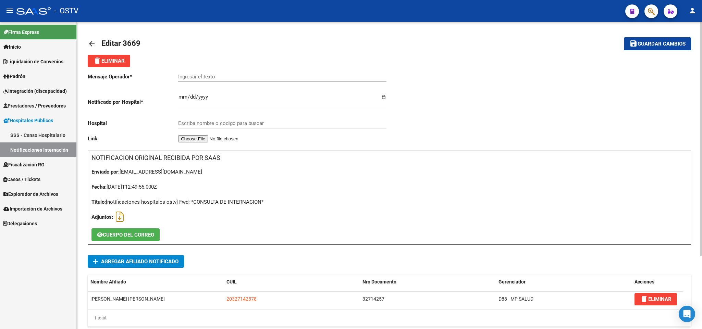
click at [94, 41] on mat-icon "arrow_back" at bounding box center [92, 44] width 8 height 8
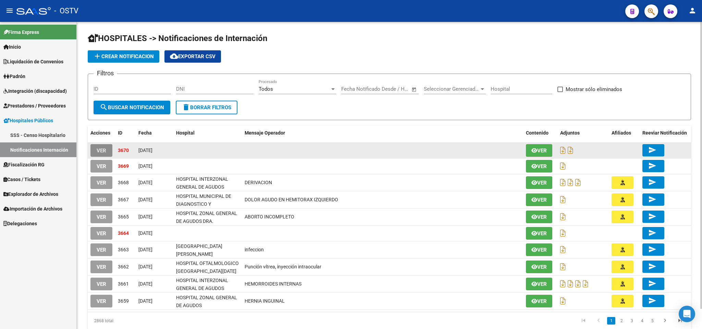
click at [108, 153] on button "VER" at bounding box center [102, 150] width 22 height 13
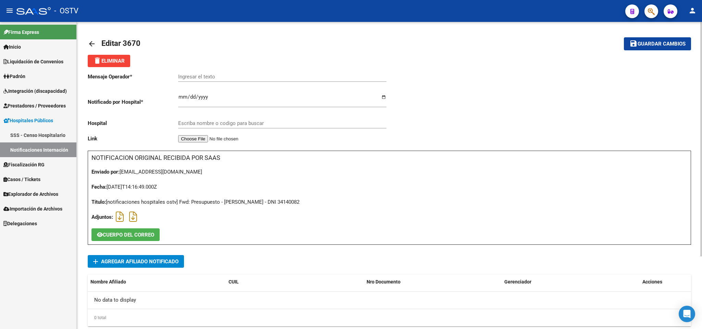
click at [289, 202] on div "Título: [notificaciones hospitales ostv] Fwd: Presupuesto - Acuña Verónica - DN…" at bounding box center [390, 202] width 596 height 8
drag, startPoint x: 289, startPoint y: 202, endPoint x: 303, endPoint y: 207, distance: 15.4
click at [303, 207] on div "NOTIFICACION ORIGINAL RECIBIDA POR SAAS Enviado por: sharonromano@vialsalud.com…" at bounding box center [390, 198] width 604 height 94
click at [285, 203] on div "Título: [notificaciones hospitales ostv] Fwd: Presupuesto - Acuña Verónica - DN…" at bounding box center [390, 202] width 596 height 8
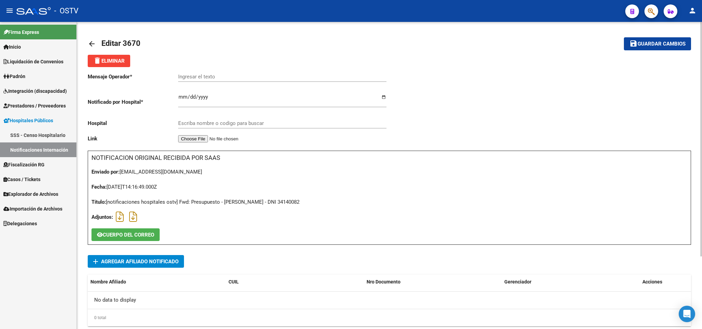
click at [285, 203] on div "Título: [notificaciones hospitales ostv] Fwd: Presupuesto - Acuña Verónica - DN…" at bounding box center [390, 202] width 596 height 8
copy div "34140082"
click at [178, 265] on span "Agregar Afiliado Notificado" at bounding box center [139, 262] width 77 height 6
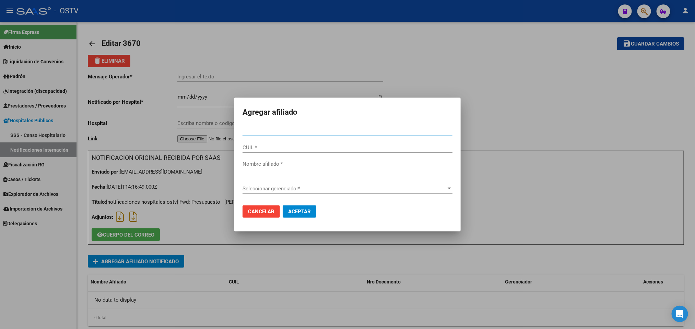
paste input "34140082"
type input "34140082"
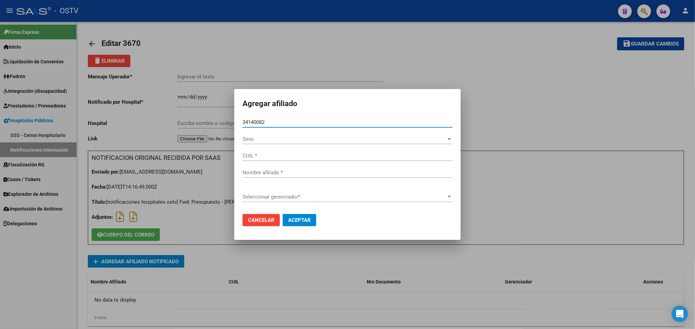
type input "27341400827"
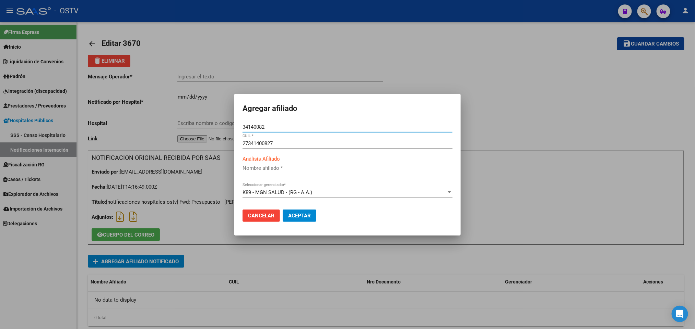
type input "[PERSON_NAME]"
type input "34140082"
click at [299, 220] on button "Aceptar" at bounding box center [299, 216] width 34 height 12
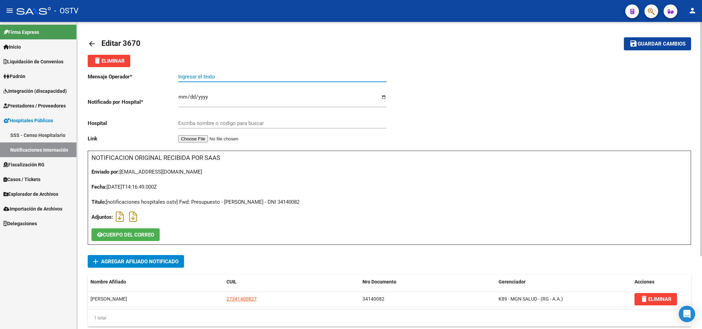
click at [196, 79] on input "Ingresar el texto" at bounding box center [282, 77] width 208 height 6
paste input "SOSPECHA ITU"
type input "SOSPECHA ITU"
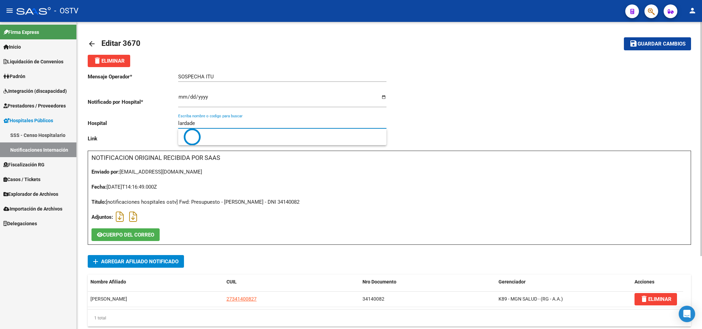
click at [256, 125] on input "lardade" at bounding box center [282, 123] width 208 height 6
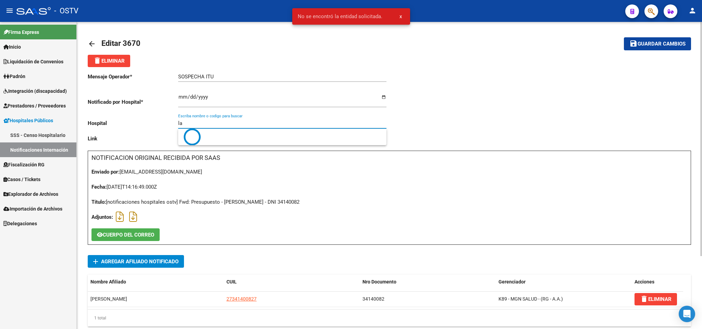
type input "l"
click at [651, 47] on button "save Guardar cambios" at bounding box center [657, 43] width 67 height 13
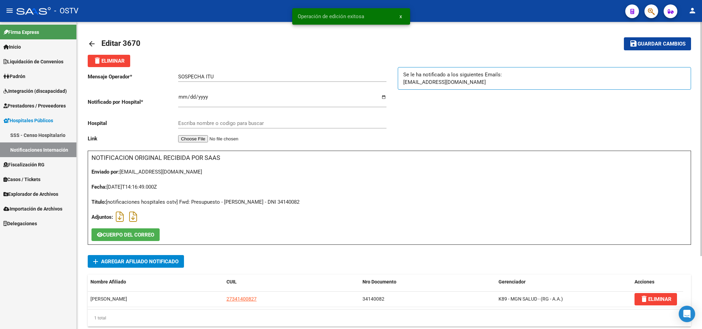
click at [96, 45] on mat-icon "arrow_back" at bounding box center [92, 44] width 8 height 8
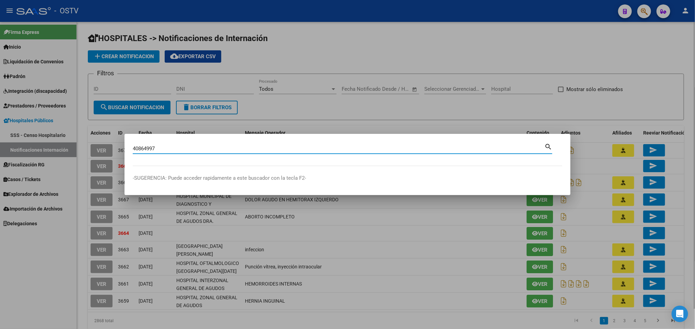
type input "40864997"
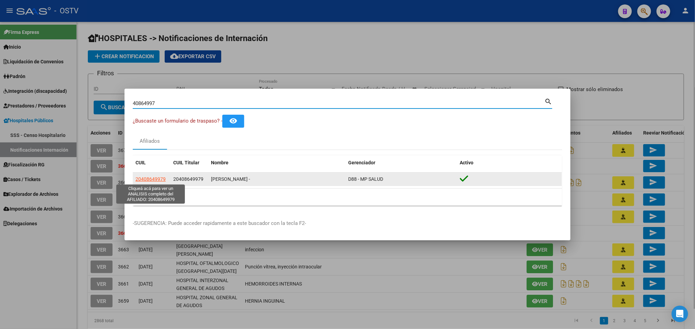
click at [148, 178] on span "20408649979" at bounding box center [150, 179] width 30 height 5
type textarea "20408649979"
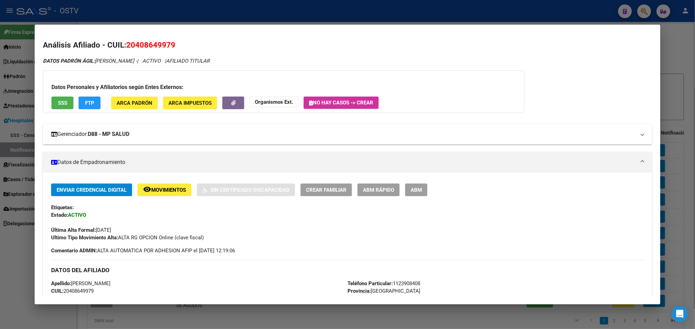
click at [169, 135] on mat-panel-title "Gerenciador: D88 - MP SALUD" at bounding box center [343, 134] width 584 height 8
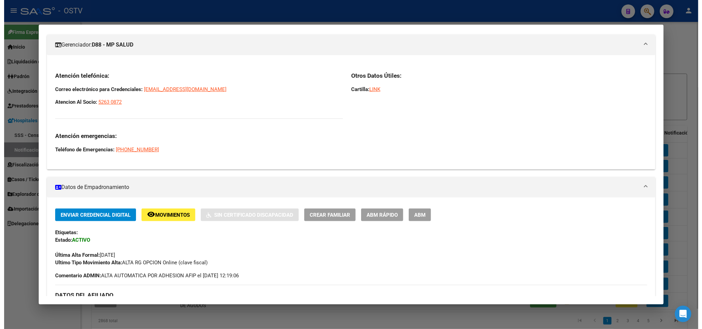
scroll to position [71, 0]
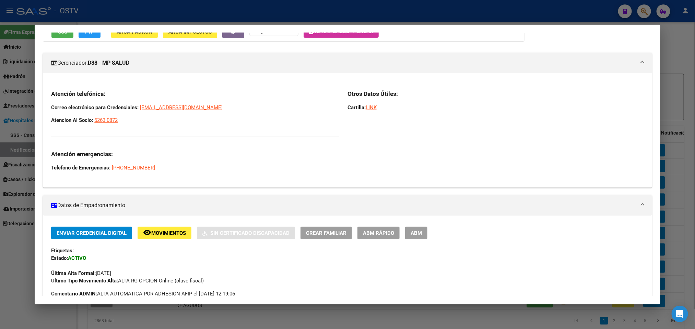
drag, startPoint x: 126, startPoint y: 124, endPoint x: 47, endPoint y: 110, distance: 80.4
click at [51, 110] on div "Atención telefónica: Correo electrónico para Credenciales: credenciales@grupomp…" at bounding box center [195, 131] width 288 height 82
copy div "Correo electrónico para Credenciales: credenciales@grupompsalud.com.ar Atencion…"
click at [0, 134] on div at bounding box center [347, 164] width 695 height 329
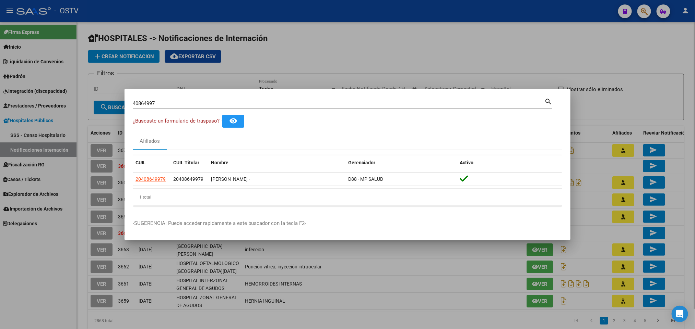
click at [26, 129] on div at bounding box center [347, 164] width 695 height 329
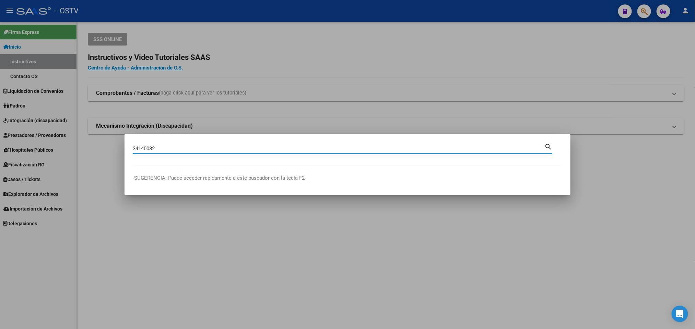
type input "34140082"
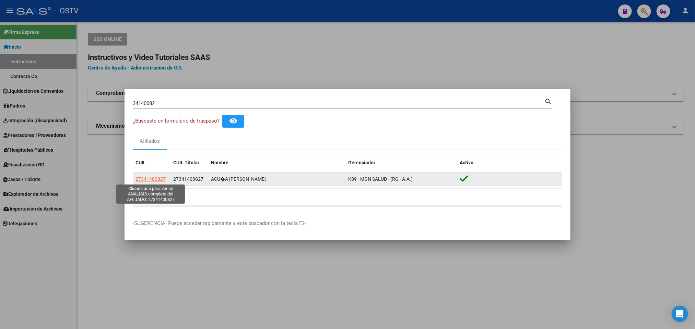
click at [154, 180] on span "27341400827" at bounding box center [150, 179] width 30 height 5
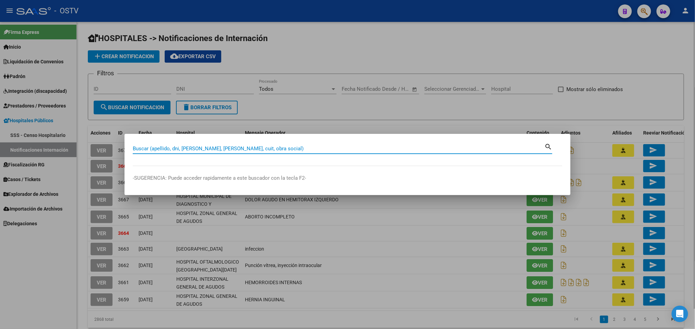
paste input "20370159670"
type input "20370159670"
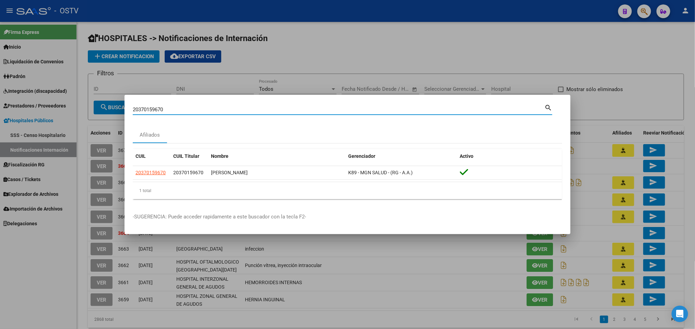
drag, startPoint x: 46, startPoint y: 109, endPoint x: 0, endPoint y: 111, distance: 46.3
click at [0, 111] on div "20370159670 Buscar (apellido, dni, cuil, nro traspaso, cuit, obra social) searc…" at bounding box center [347, 164] width 695 height 329
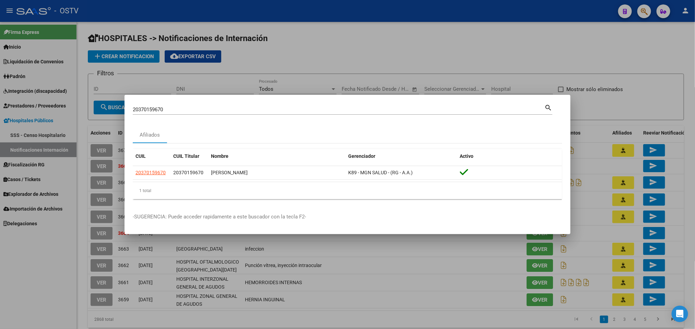
click at [183, 107] on input "20370159670" at bounding box center [338, 110] width 411 height 6
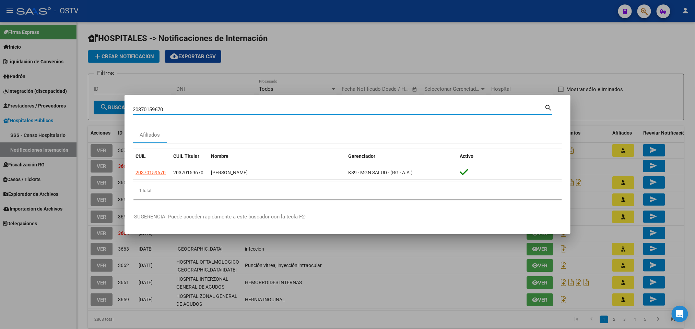
click at [183, 107] on input "20370159670" at bounding box center [338, 110] width 411 height 6
type input "20430482921"
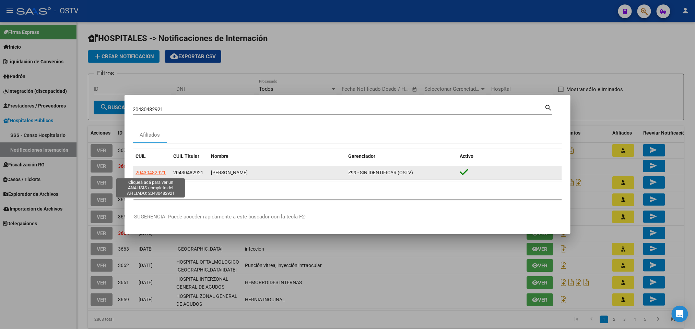
click at [158, 172] on span "20430482921" at bounding box center [150, 172] width 30 height 5
type textarea "20430482921"
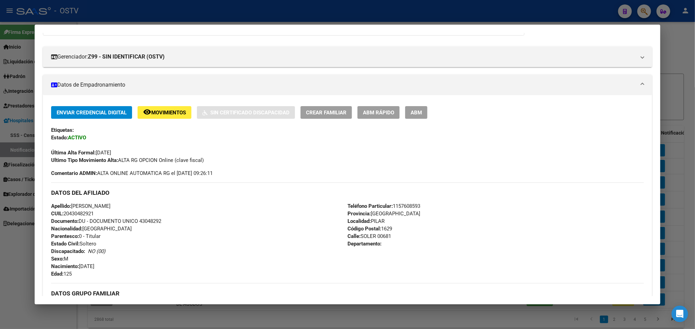
scroll to position [60, 0]
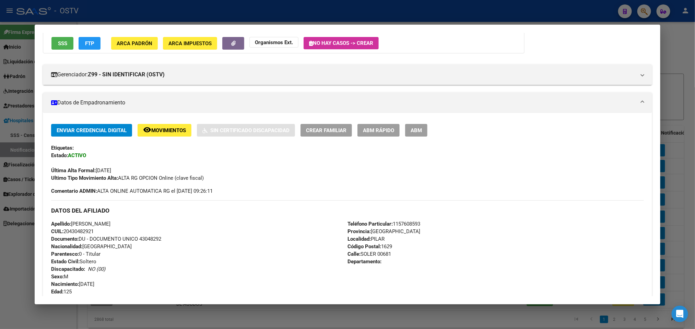
click at [415, 135] on button "ABM" at bounding box center [416, 130] width 22 height 13
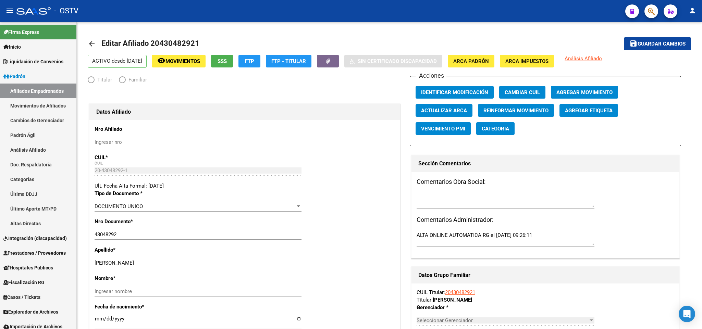
radio input "true"
type input "30-64760412-5"
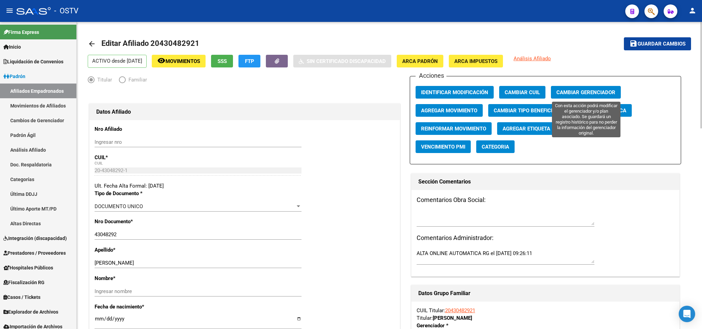
click at [575, 91] on span "Cambiar Gerenciador" at bounding box center [586, 92] width 59 height 6
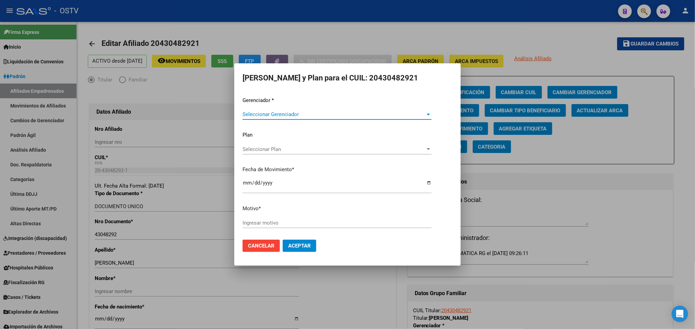
click at [359, 113] on span "Seleccionar Gerenciador" at bounding box center [333, 114] width 183 height 6
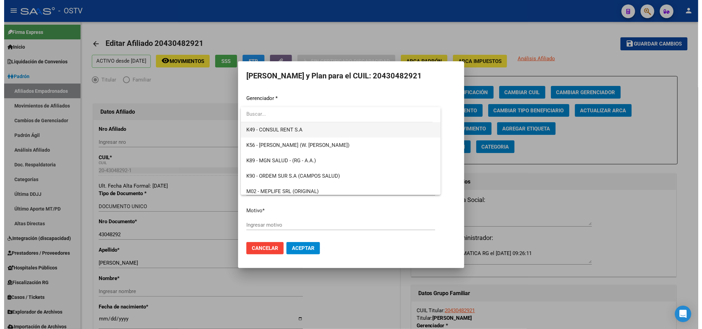
scroll to position [452, 0]
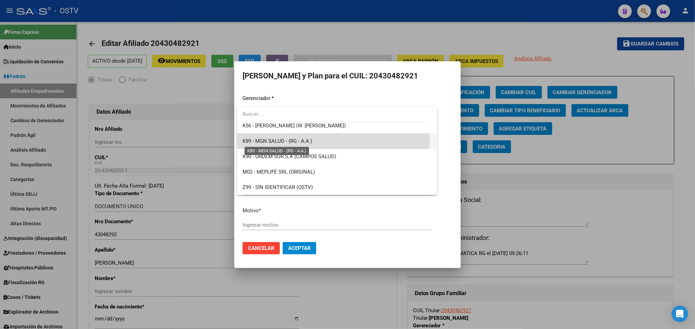
click at [305, 139] on span "K89 - MGN SALUD - (RG - A.A.)" at bounding box center [277, 141] width 70 height 6
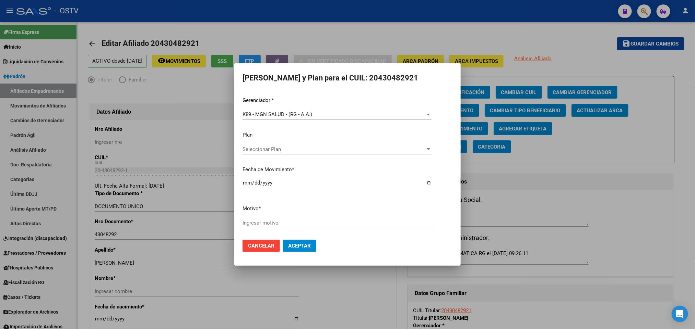
click at [296, 228] on div "Ingresar motivo" at bounding box center [336, 223] width 189 height 10
type input "s"
type input "S"
type input "confeccionado por fuera de la plataforma"
click at [301, 247] on span "Aceptar" at bounding box center [299, 246] width 23 height 6
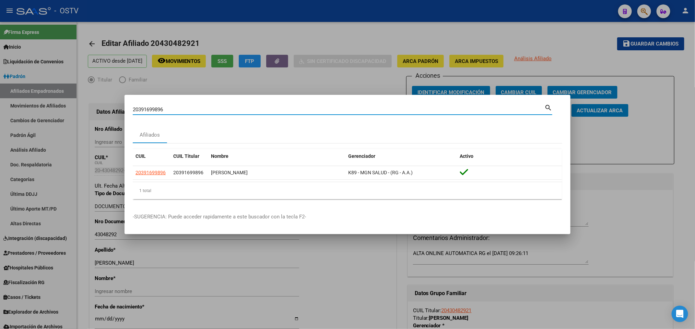
drag, startPoint x: 182, startPoint y: 111, endPoint x: 63, endPoint y: 121, distance: 120.1
click at [65, 121] on div "20391699896 Buscar (apellido, dni, cuil, nro traspaso, cuit, obra social) searc…" at bounding box center [347, 164] width 695 height 329
paste input "01626852"
drag, startPoint x: 181, startPoint y: 108, endPoint x: 0, endPoint y: 154, distance: 187.2
click at [0, 154] on div "20301626852 Buscar (apellido, dni, cuil, nro traspaso, cuit, obra social) searc…" at bounding box center [347, 164] width 695 height 329
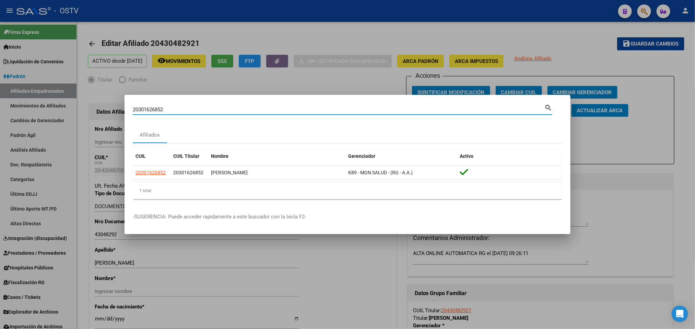
paste input "426842131"
type input "20426842131"
click at [353, 67] on div at bounding box center [347, 164] width 695 height 329
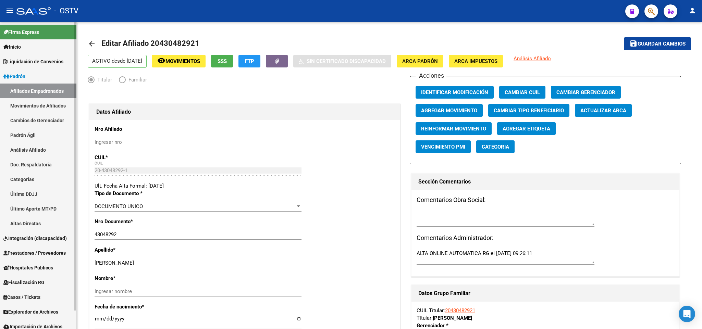
scroll to position [19, 0]
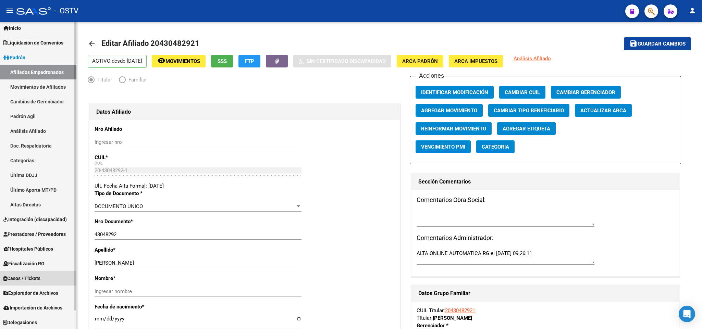
click at [48, 276] on link "Casos / Tickets" at bounding box center [38, 278] width 76 height 15
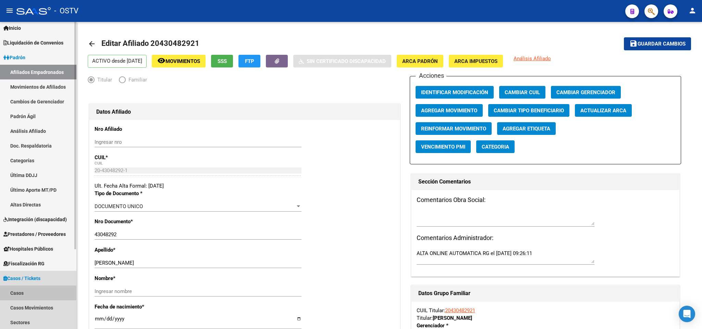
click at [35, 290] on link "Casos" at bounding box center [38, 293] width 76 height 15
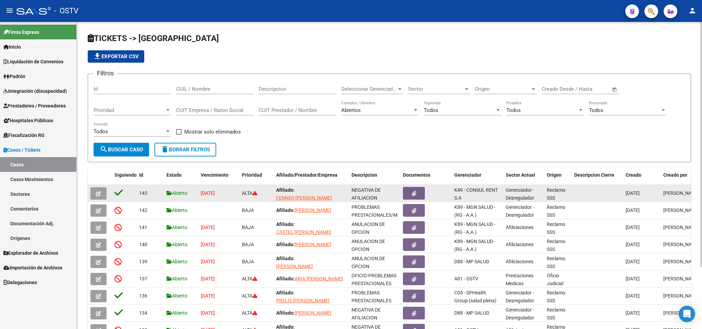
click at [97, 191] on span "button" at bounding box center [98, 194] width 5 height 6
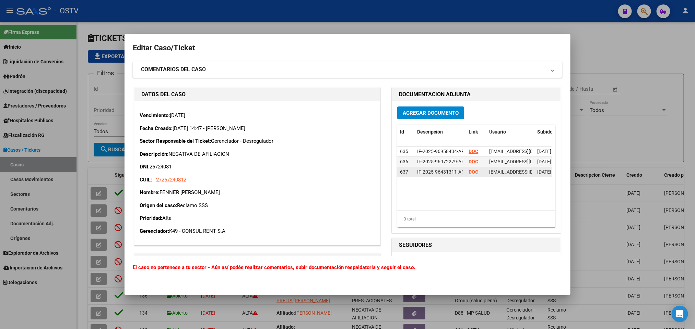
click at [468, 171] on strong "DOC" at bounding box center [473, 171] width 10 height 5
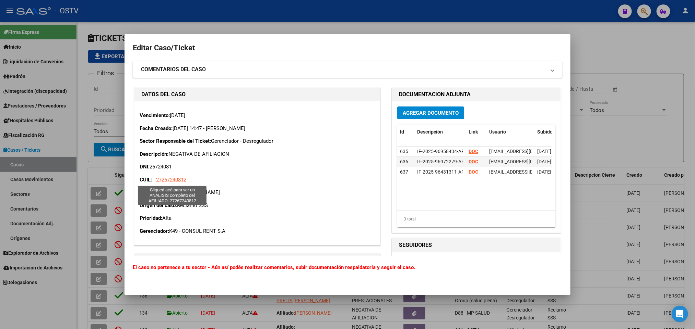
click at [160, 180] on span "27267240812" at bounding box center [171, 180] width 30 height 6
type textarea "27267240812"
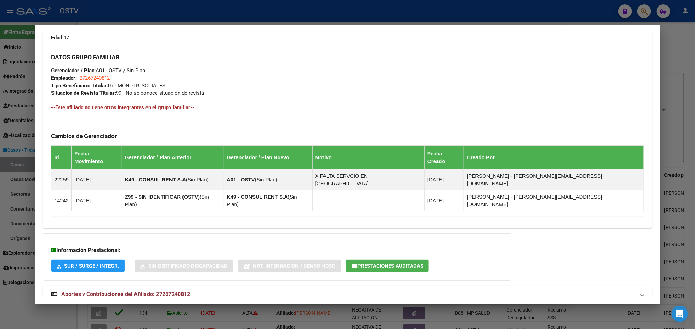
scroll to position [315, 0]
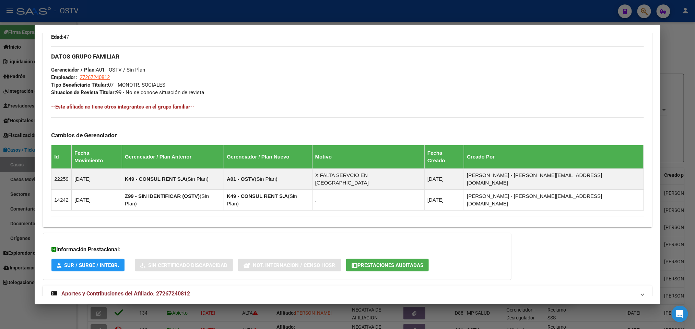
click at [175, 290] on strong "Aportes y Contribuciones del Afiliado: 27267240812" at bounding box center [120, 294] width 139 height 8
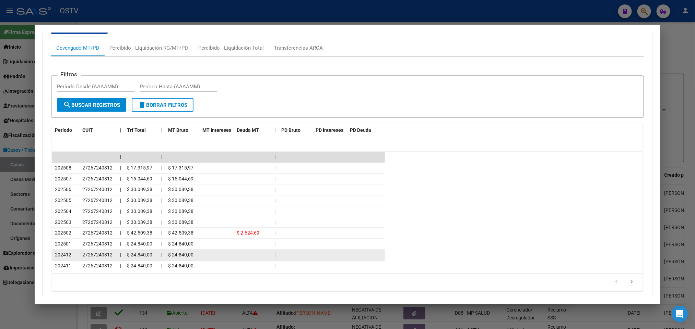
scroll to position [625, 0]
